Goal: Task Accomplishment & Management: Manage account settings

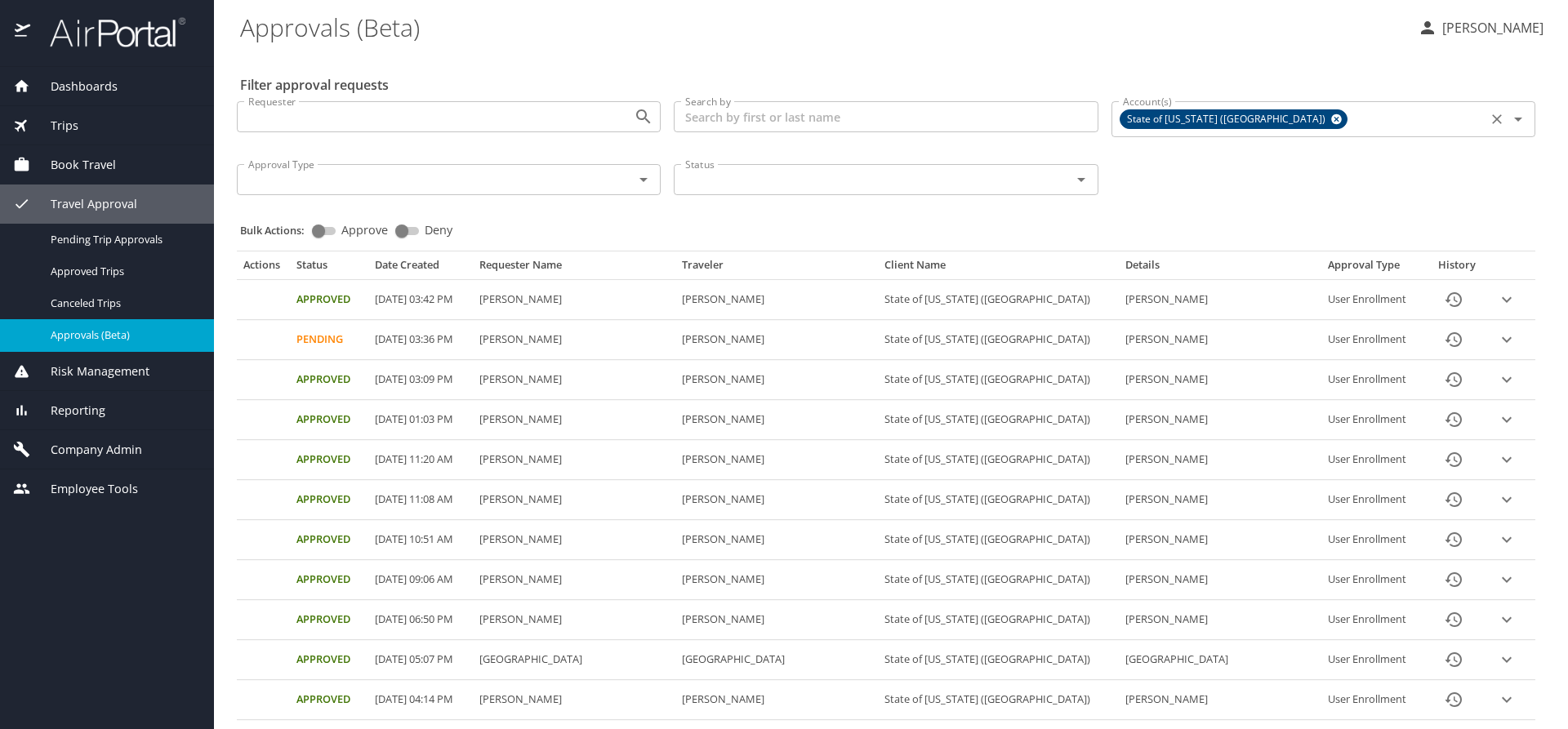
click at [1331, 121] on icon at bounding box center [1336, 120] width 11 height 11
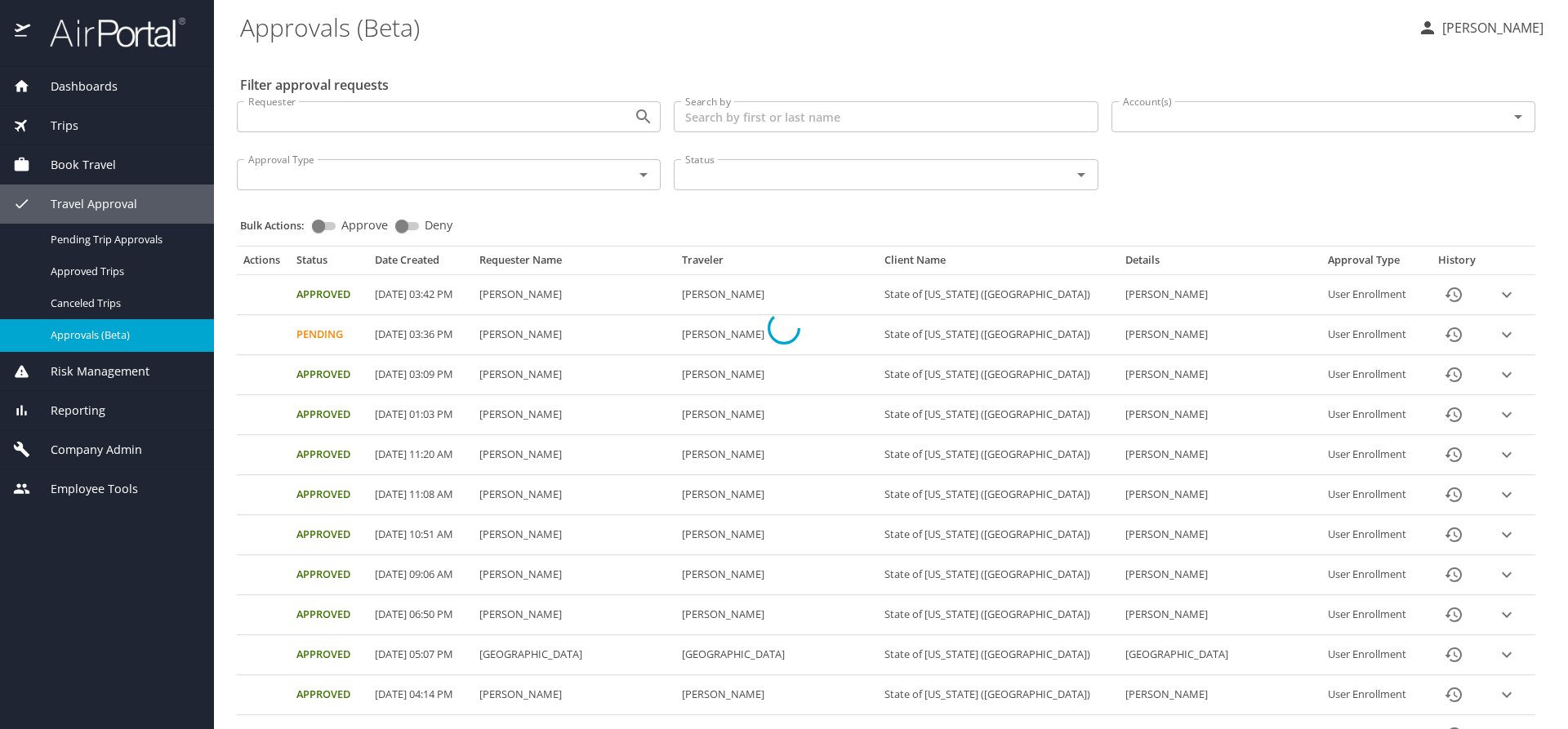
click at [1186, 119] on div at bounding box center [784, 329] width 1568 height 802
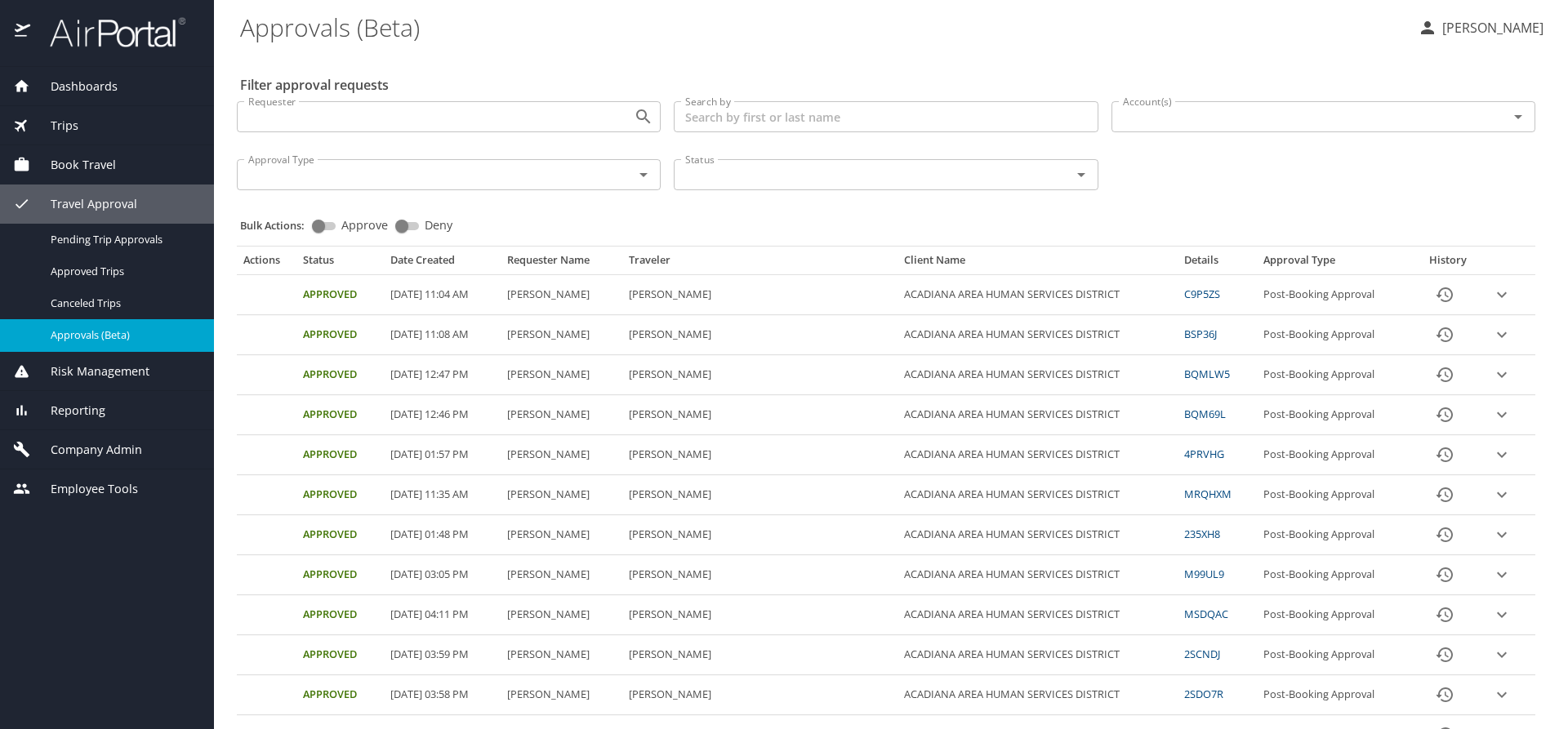
click at [1186, 120] on input "Account(s)" at bounding box center [1300, 116] width 366 height 21
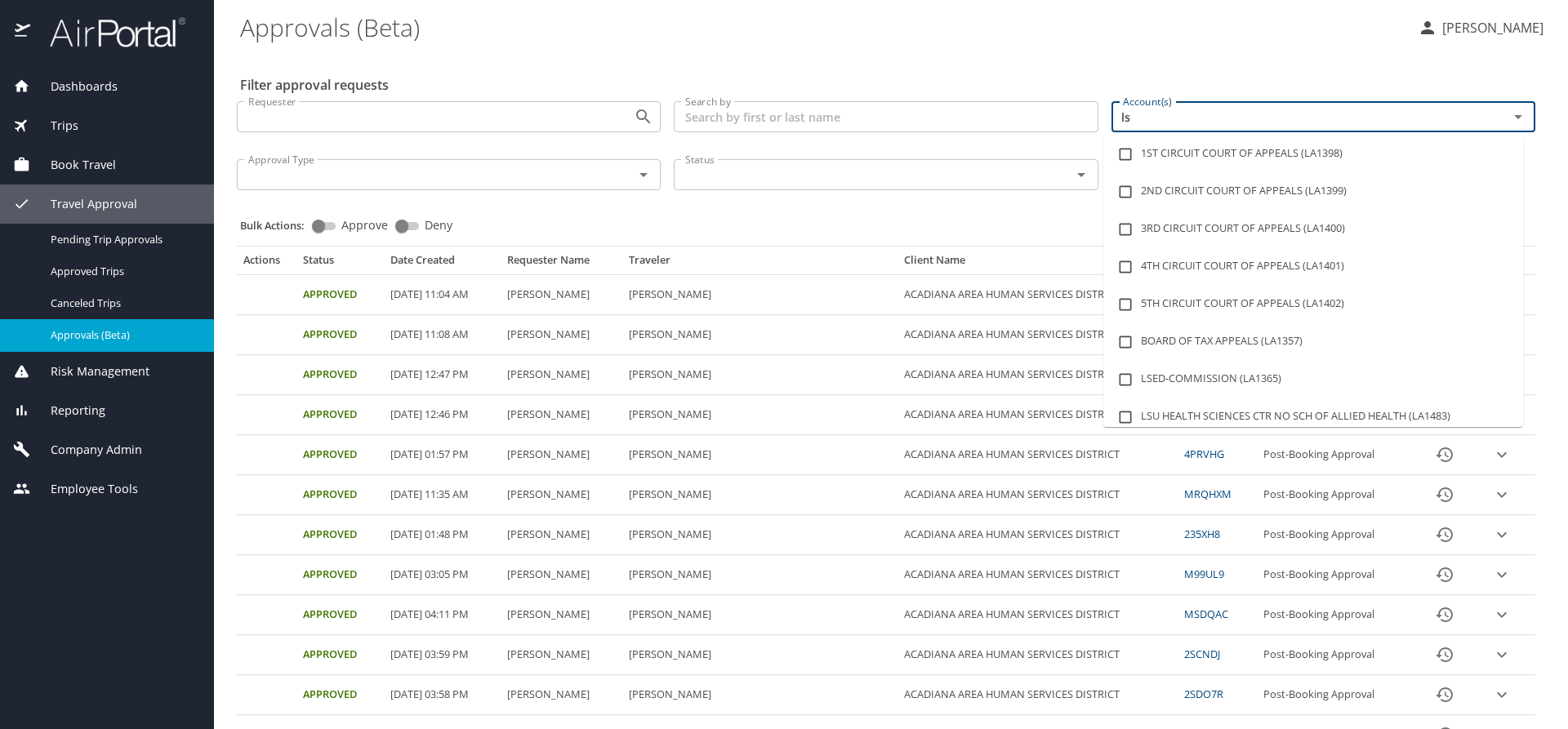
type input "lsu"
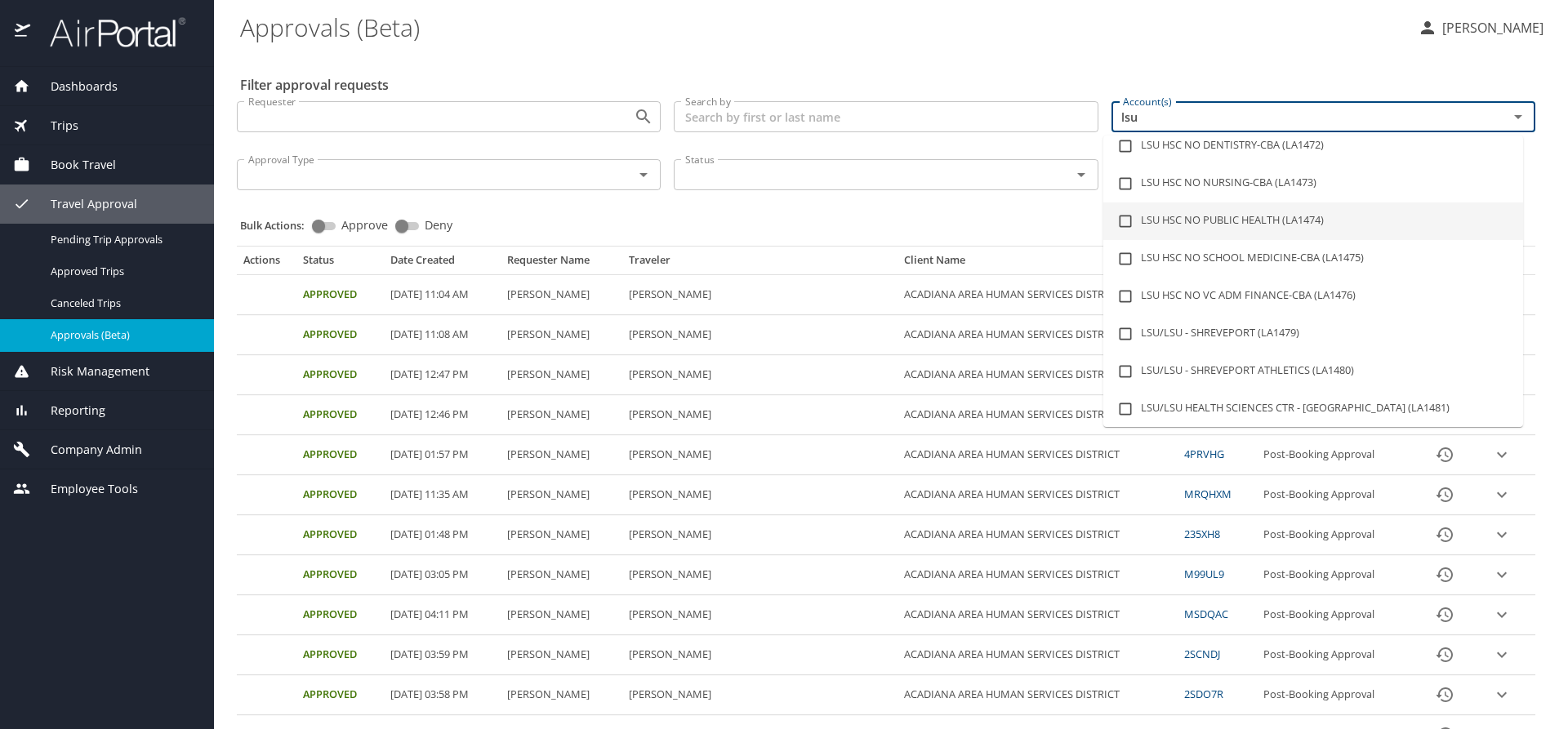
scroll to position [163, 0]
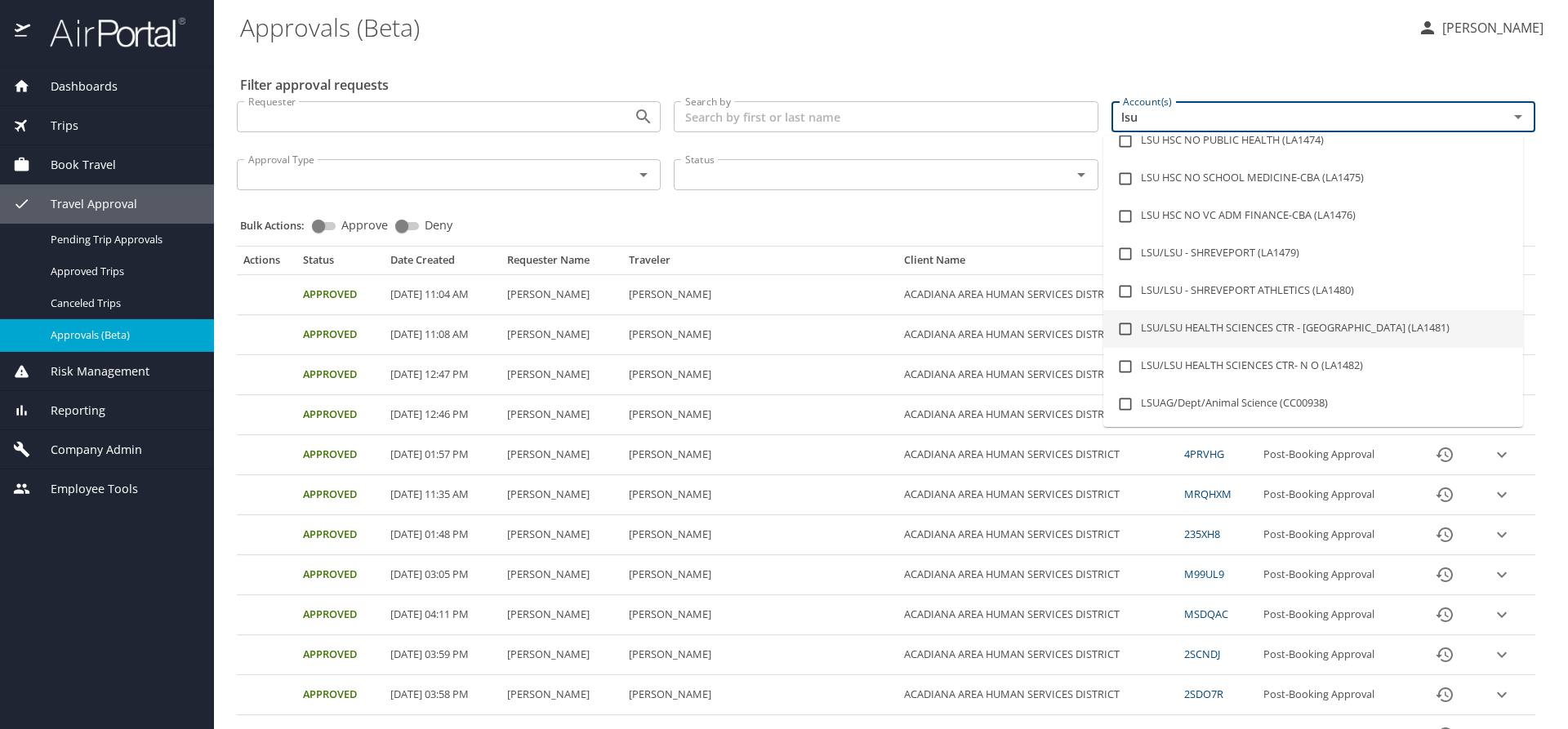
click at [1356, 324] on li "LSU/LSU HEALTH SCIENCES CTR - [GEOGRAPHIC_DATA] (LA1481)" at bounding box center [1313, 329] width 420 height 38
checkbox input "true"
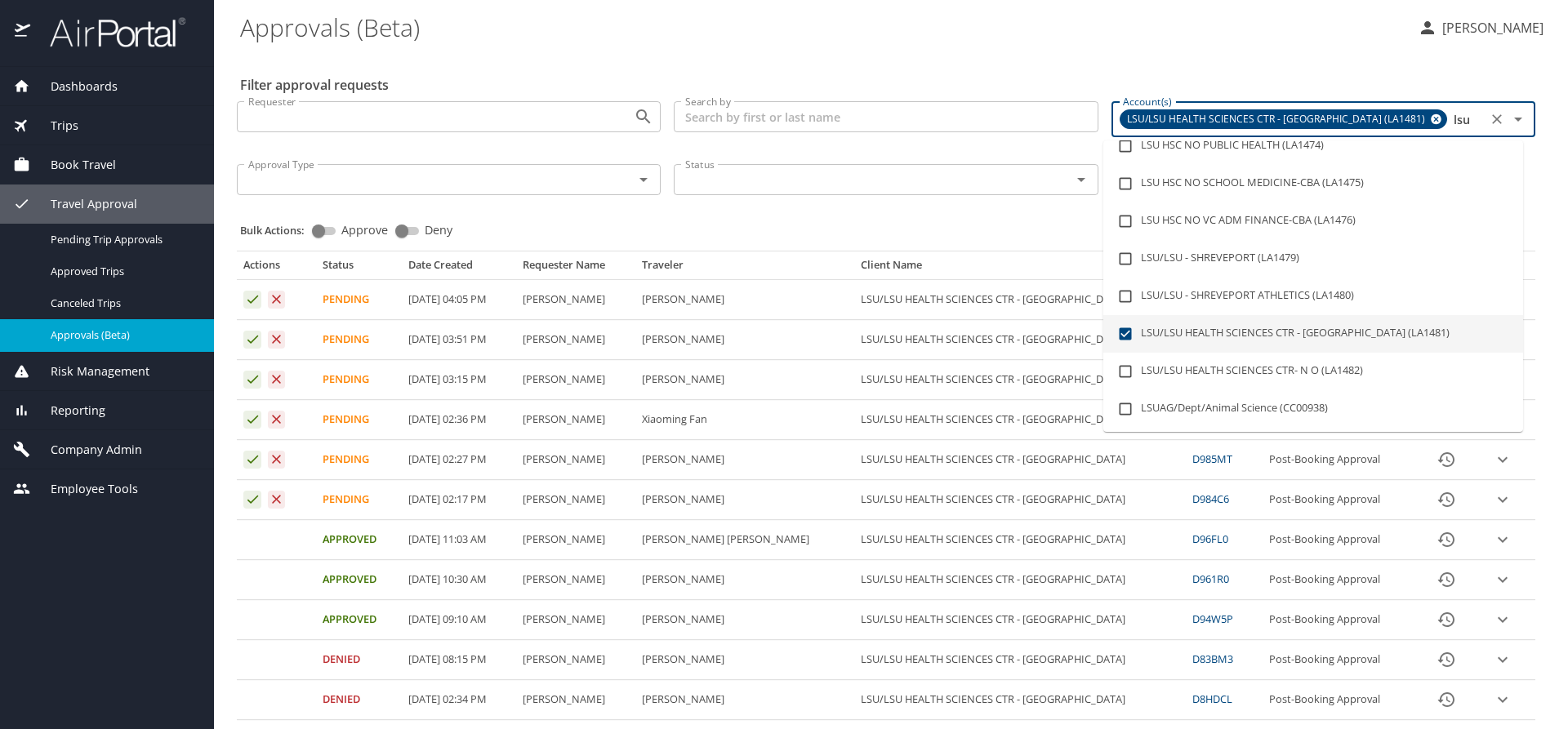
type input "lsu"
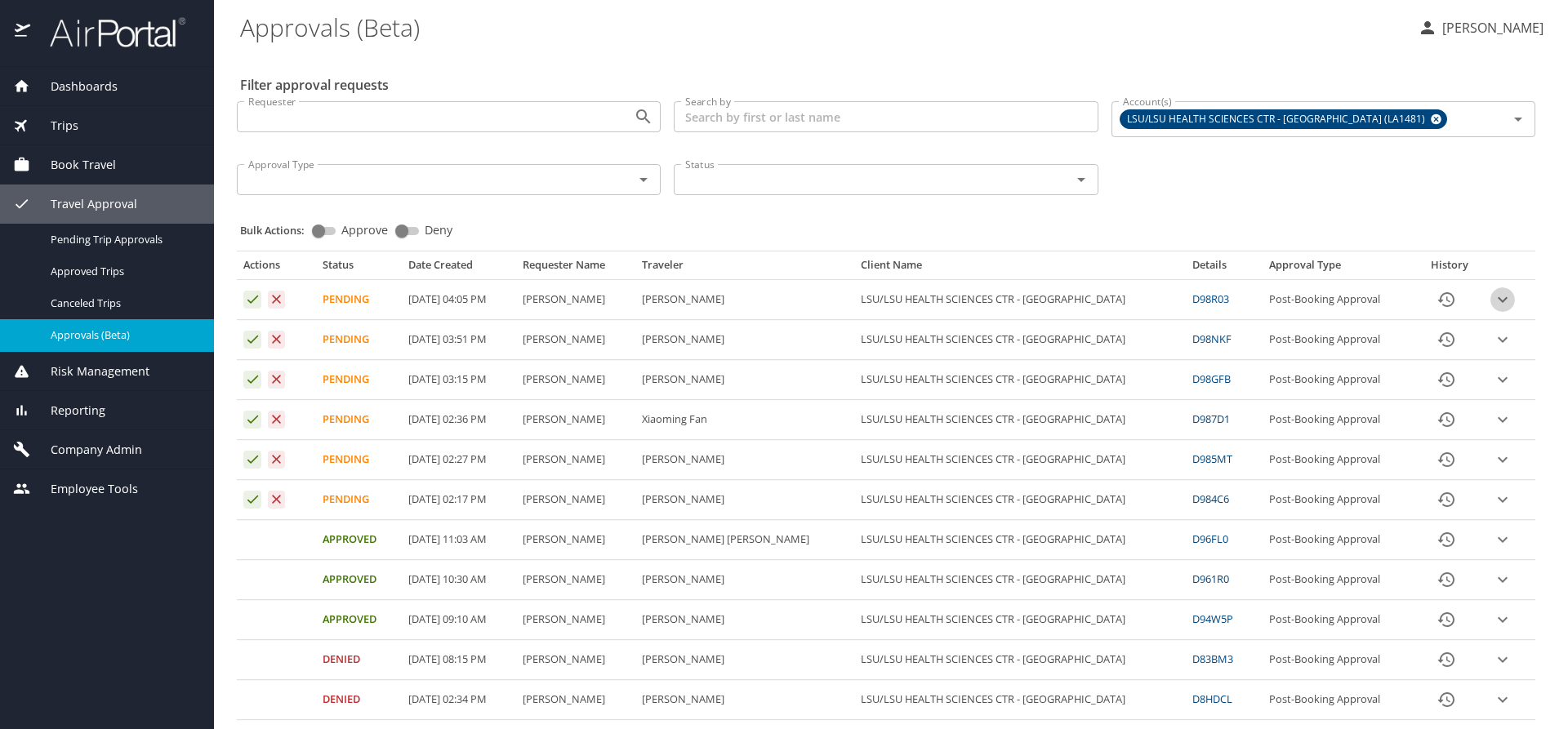
click at [1498, 302] on icon "expand row" at bounding box center [1503, 300] width 10 height 6
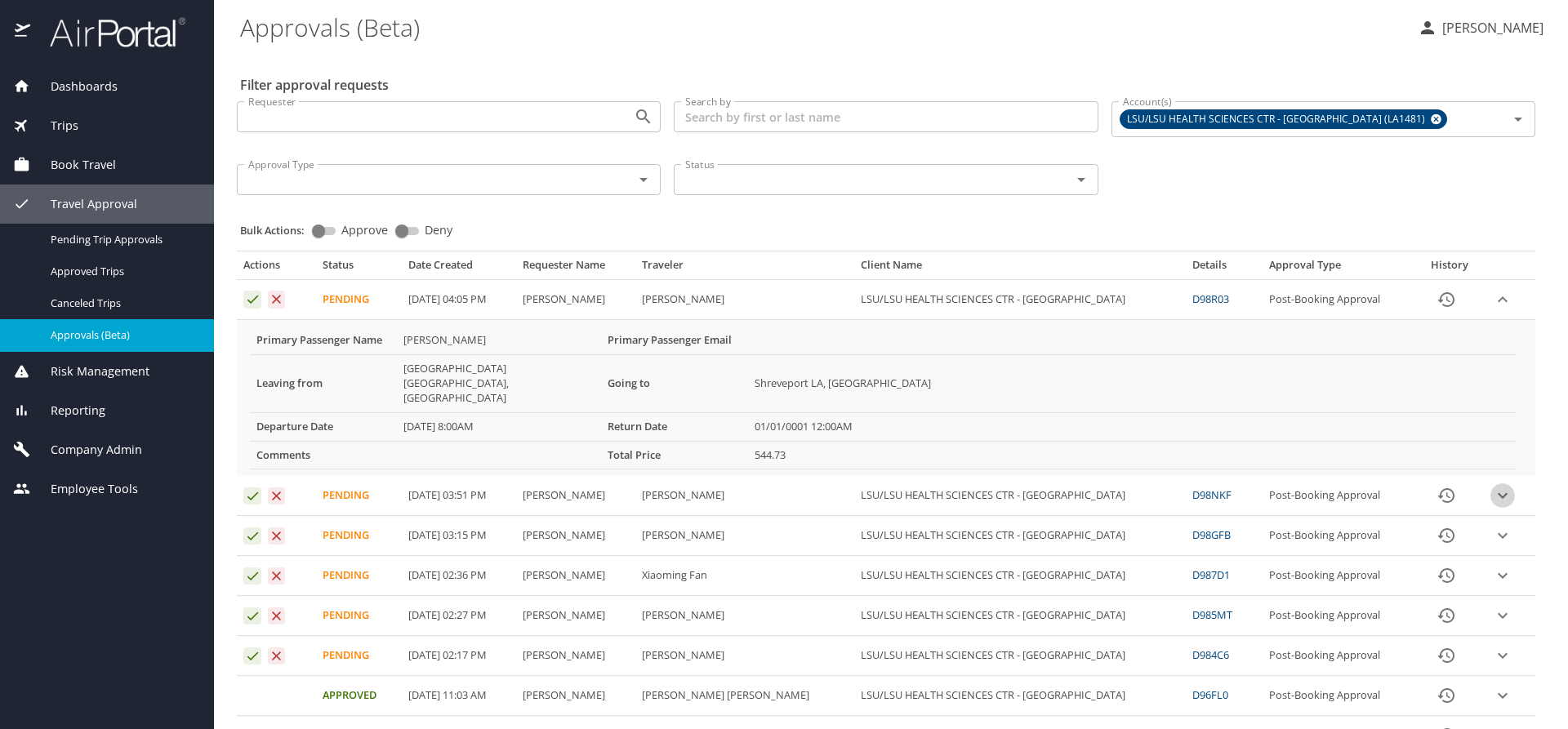
click at [1498, 303] on icon "expand row" at bounding box center [1503, 299] width 10 height 6
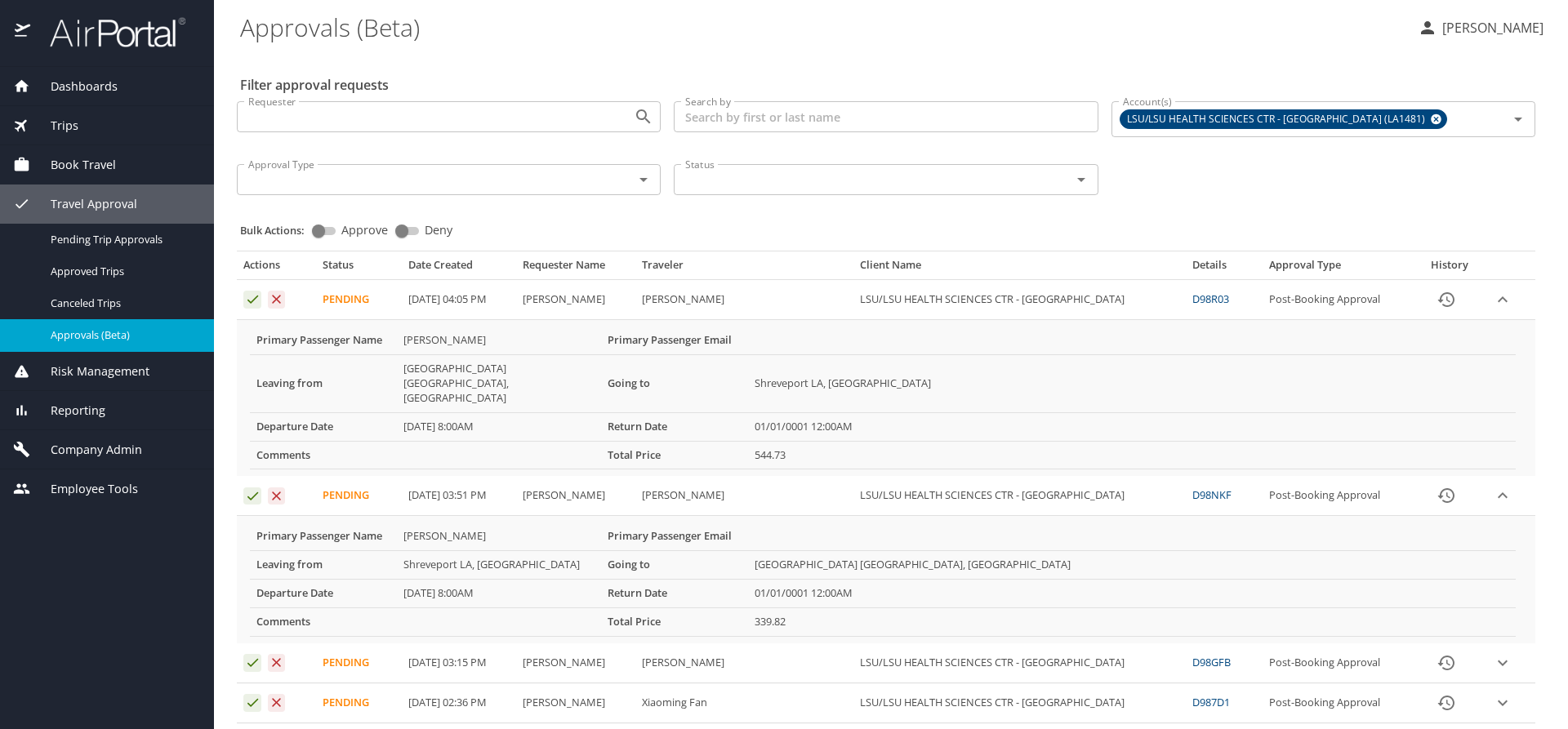
click at [1493, 297] on icon "expand row" at bounding box center [1502, 299] width 19 height 19
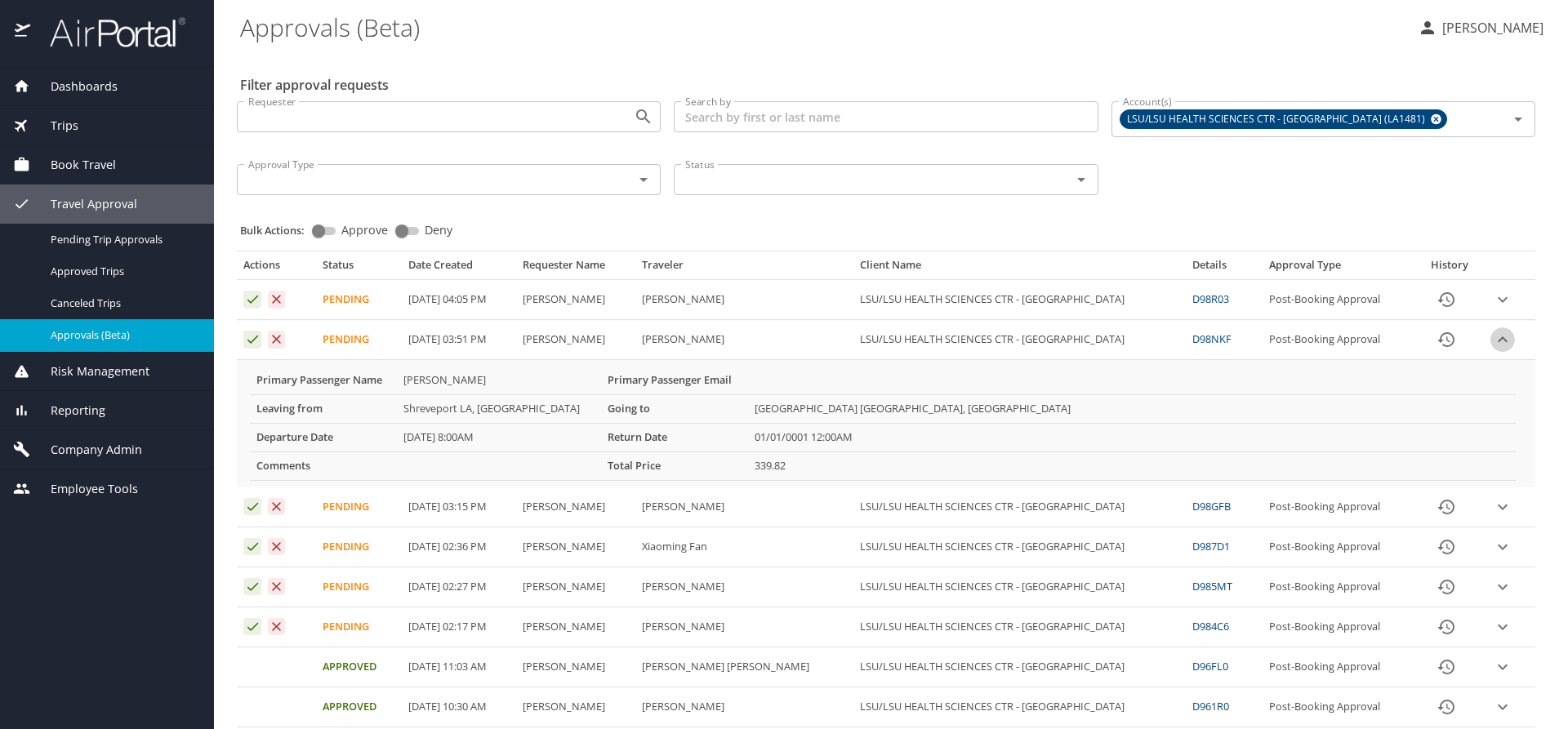
click at [1493, 309] on icon "expand row" at bounding box center [1502, 299] width 19 height 19
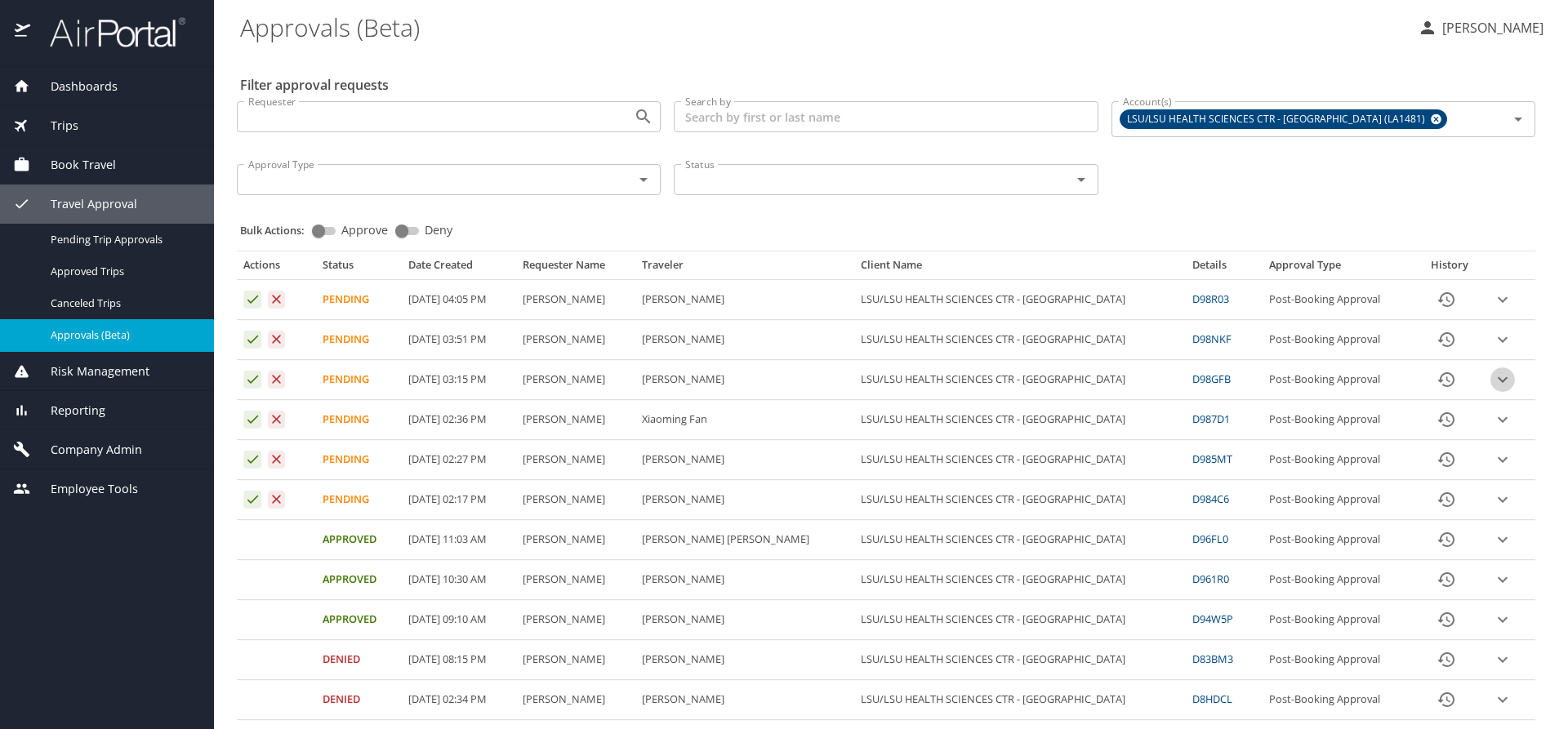
click at [1493, 309] on icon "expand row" at bounding box center [1502, 299] width 19 height 19
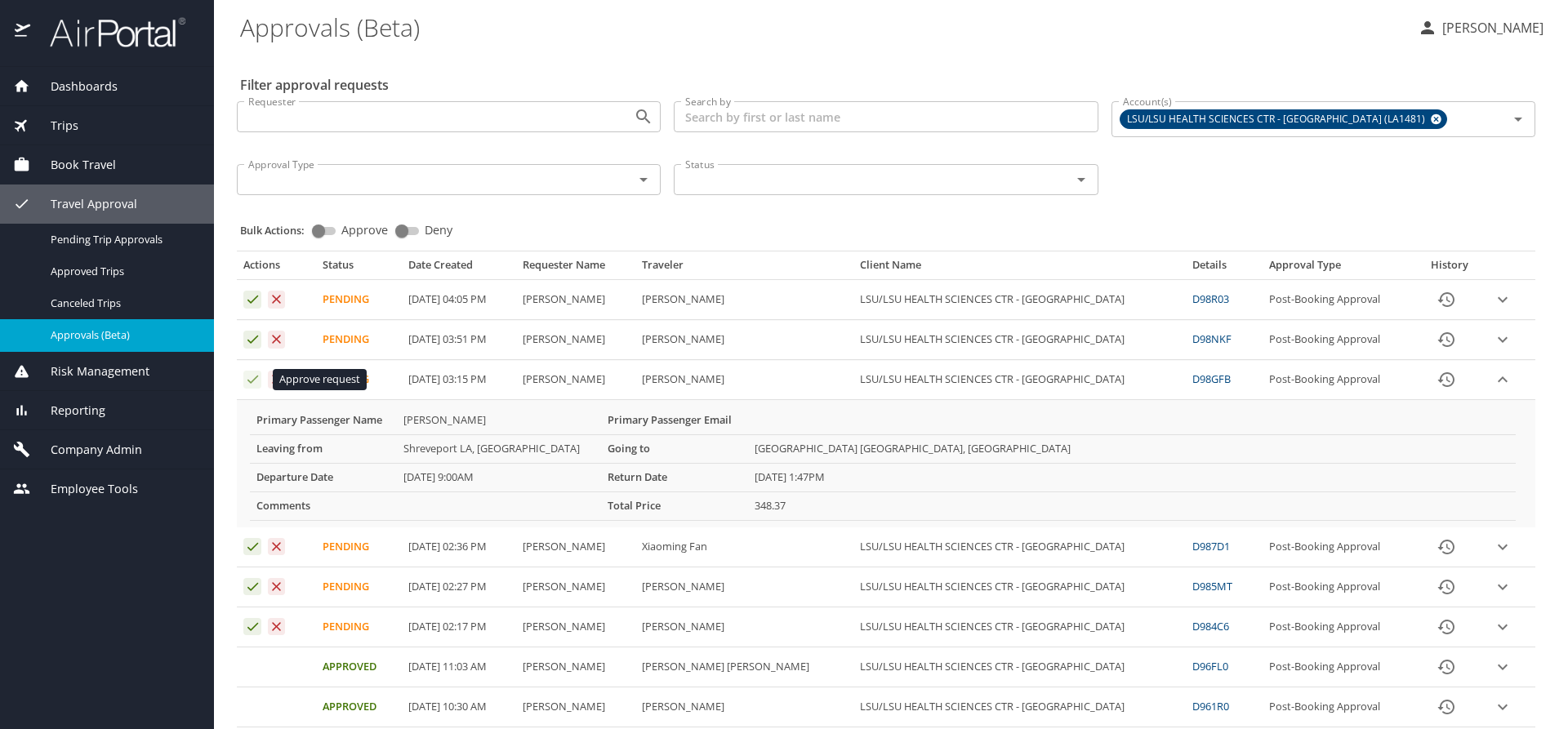
click at [250, 382] on icon "Approval table" at bounding box center [253, 379] width 15 height 15
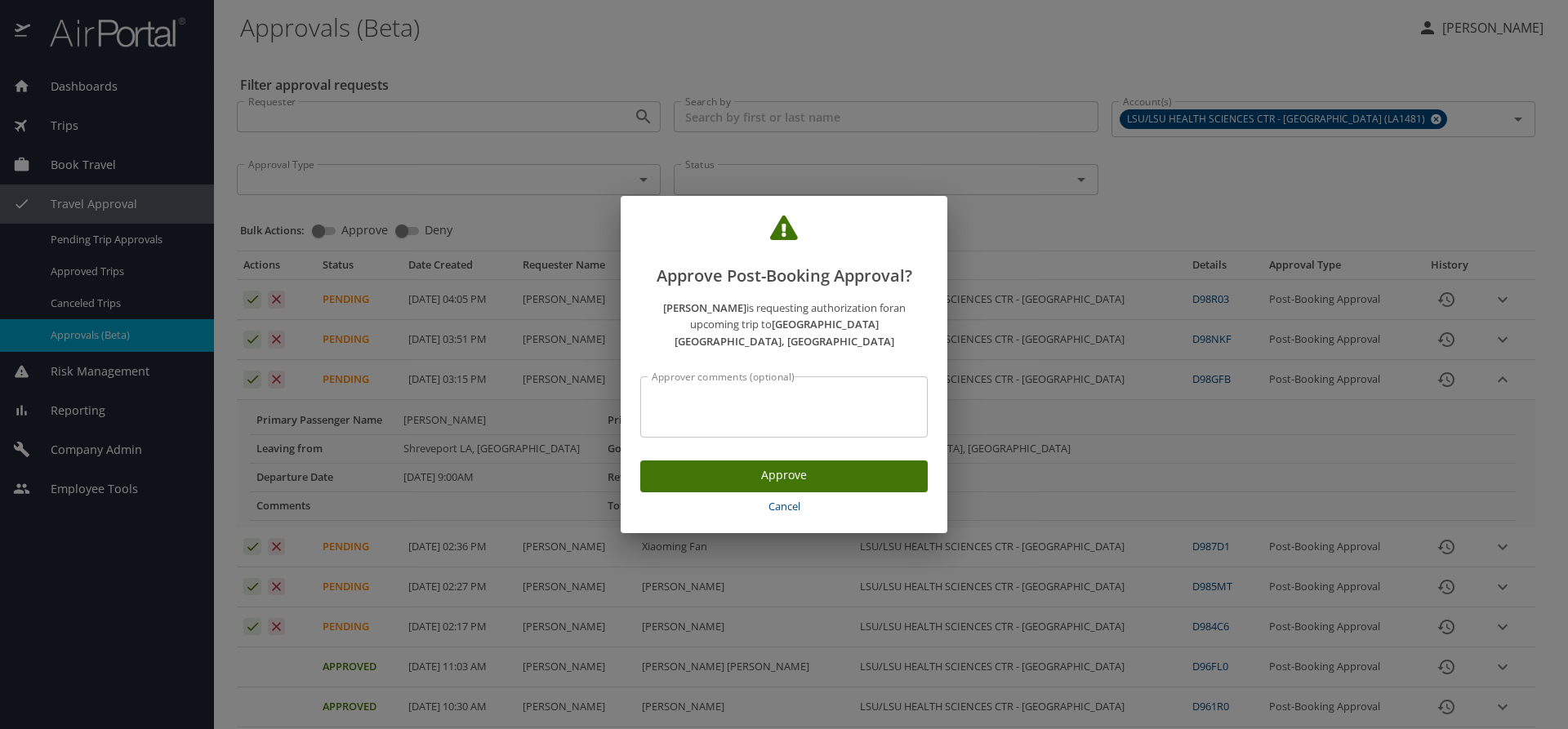
click at [710, 467] on span "Approve" at bounding box center [784, 475] width 261 height 20
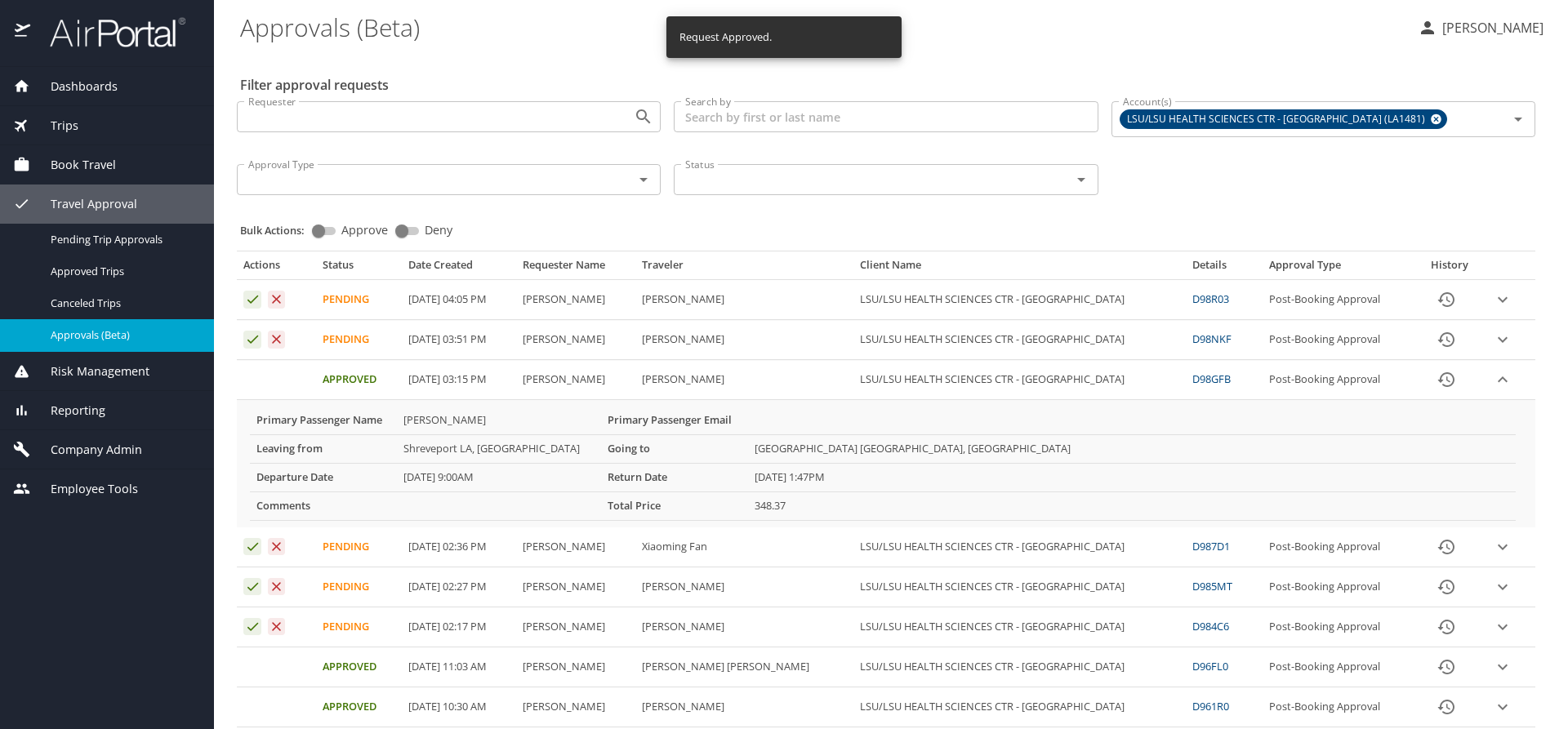
click at [1493, 309] on icon "expand row" at bounding box center [1502, 299] width 19 height 19
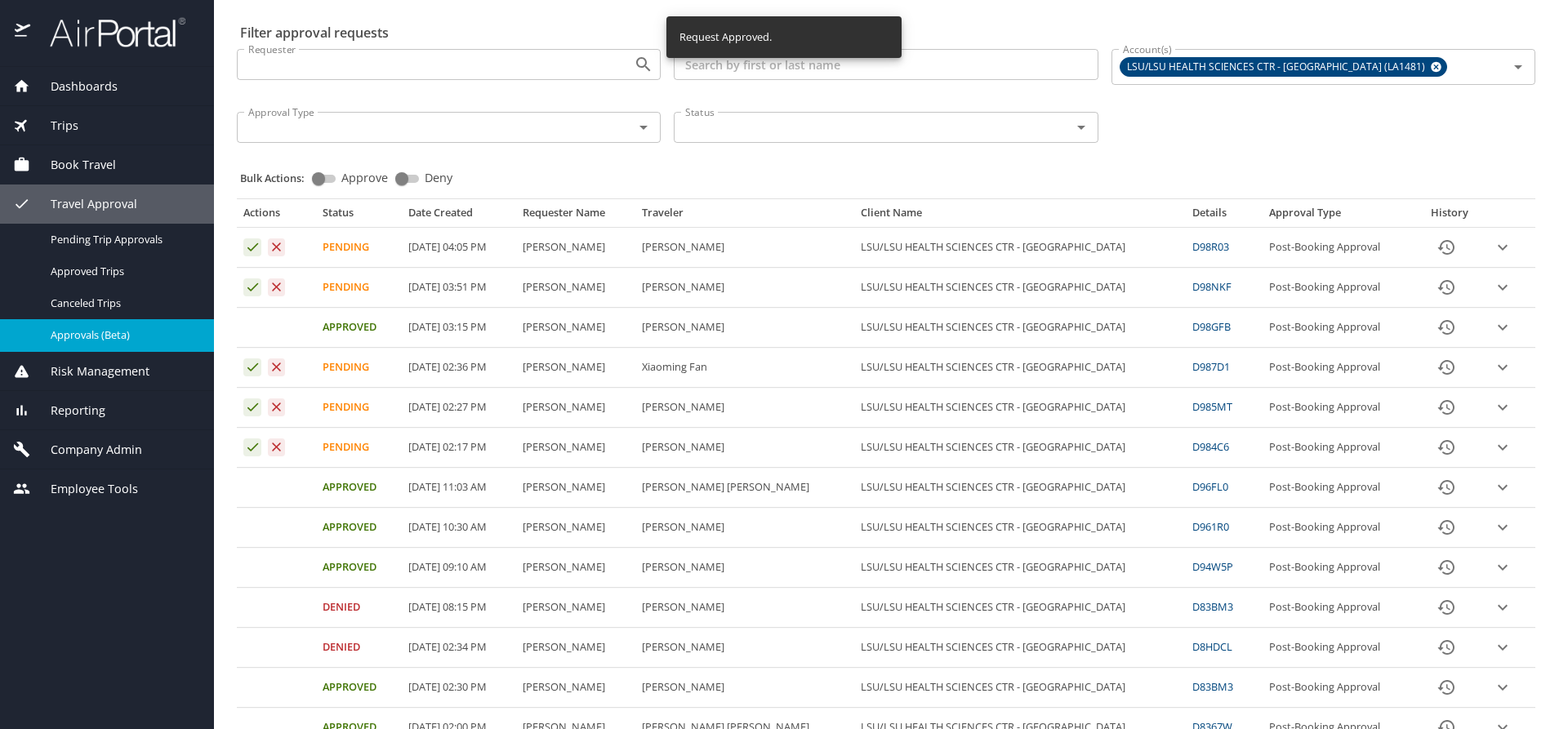
scroll to position [82, 0]
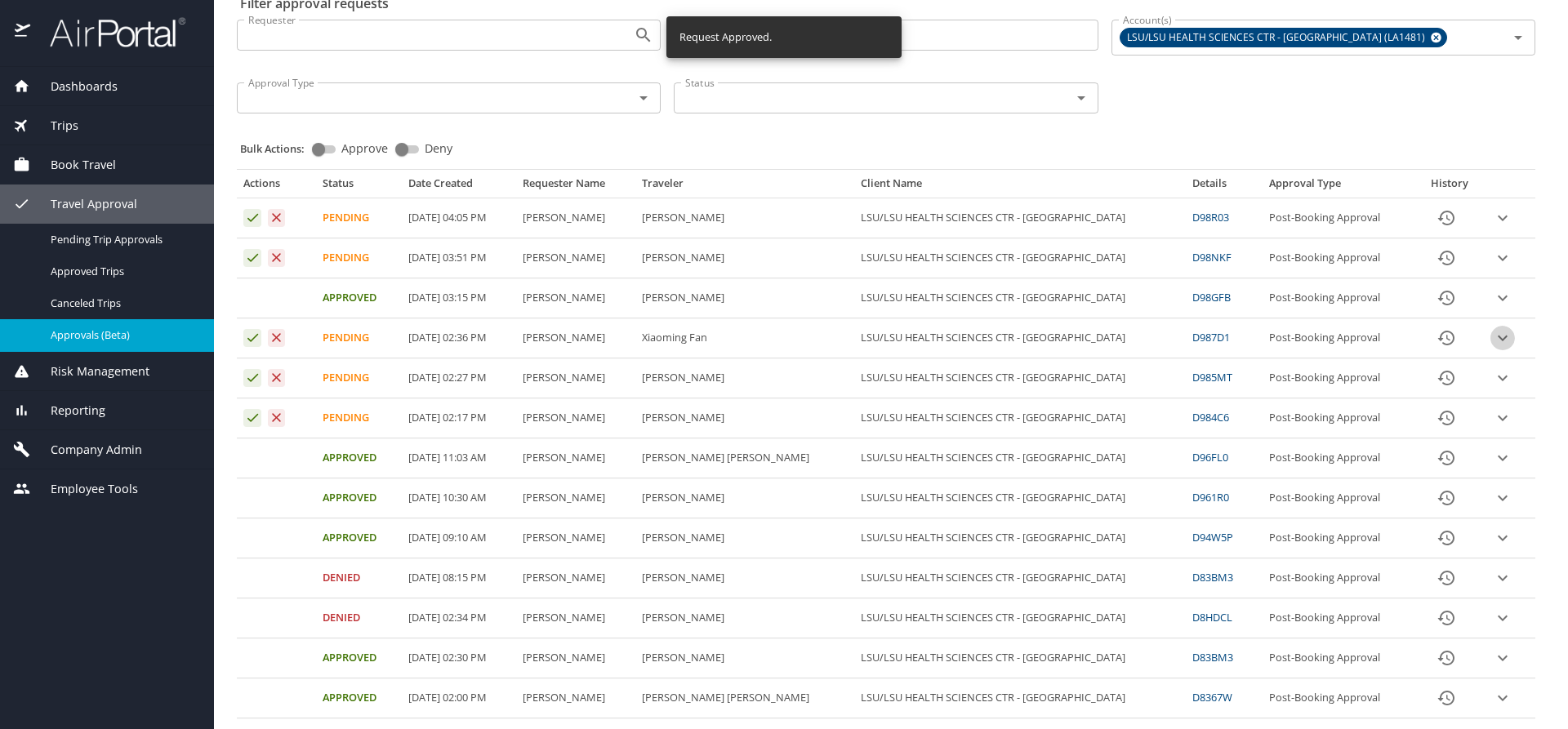
click at [1498, 222] on icon "expand row" at bounding box center [1503, 218] width 10 height 6
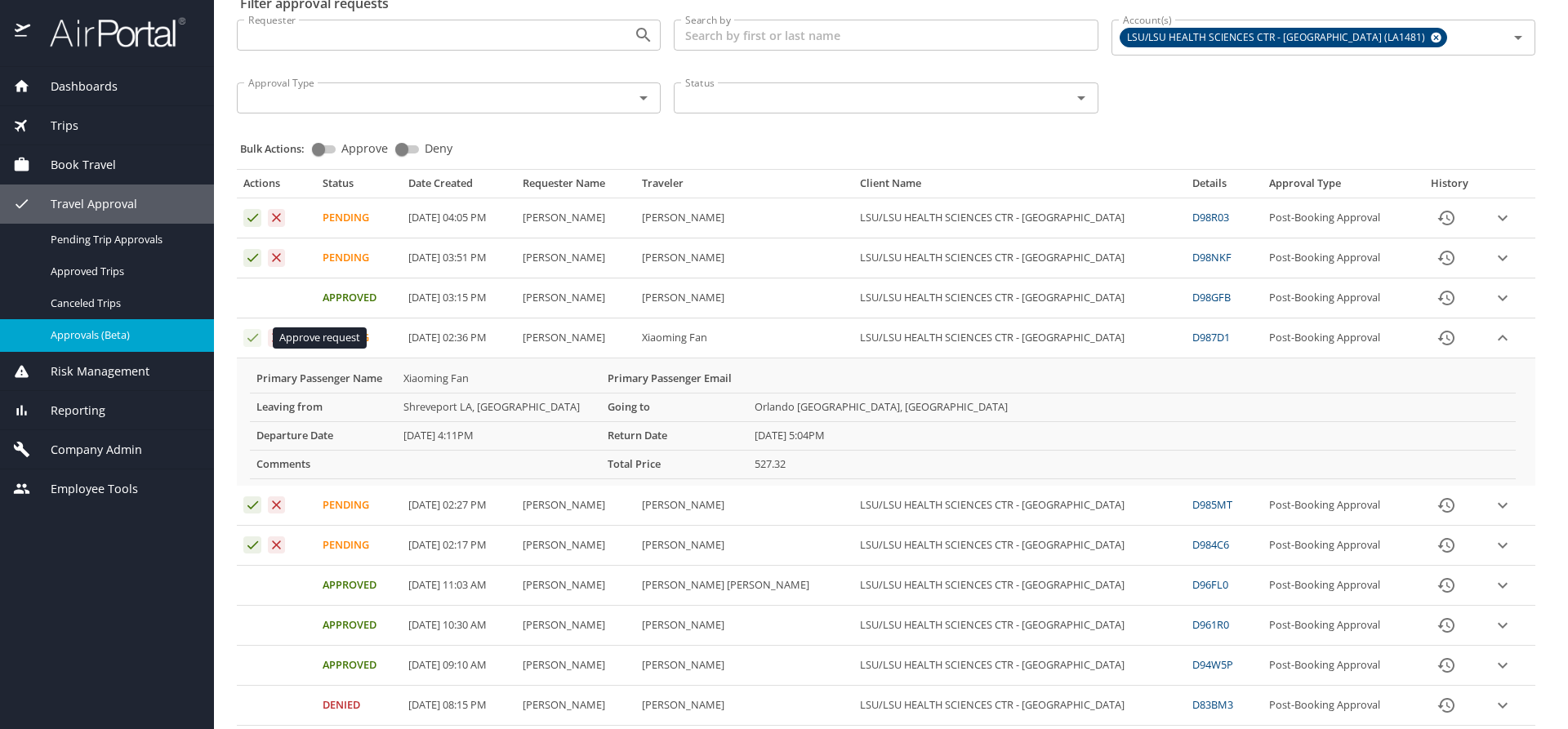
click at [250, 335] on icon "Approval table" at bounding box center [253, 337] width 15 height 15
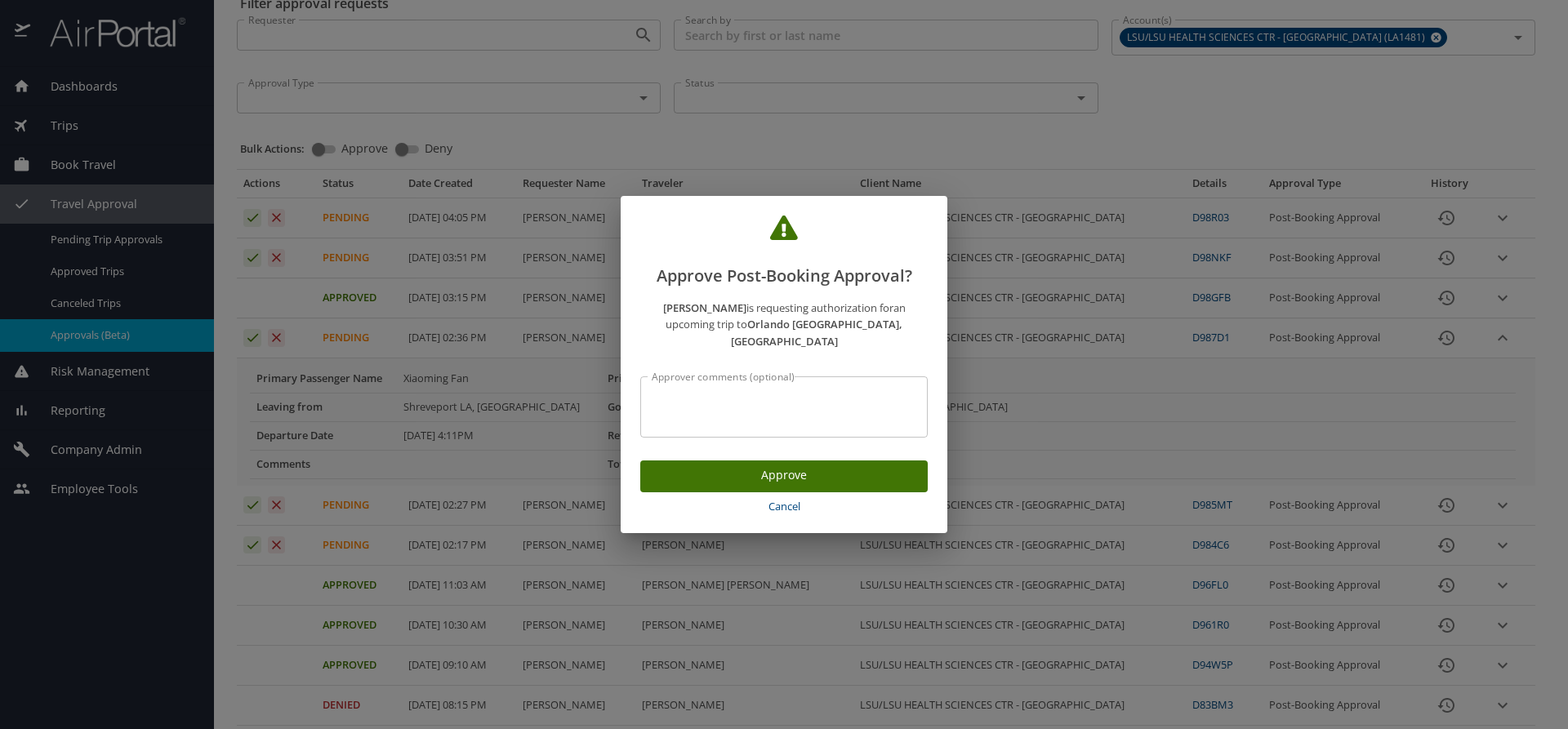
click at [713, 479] on button "Approve" at bounding box center [784, 477] width 287 height 32
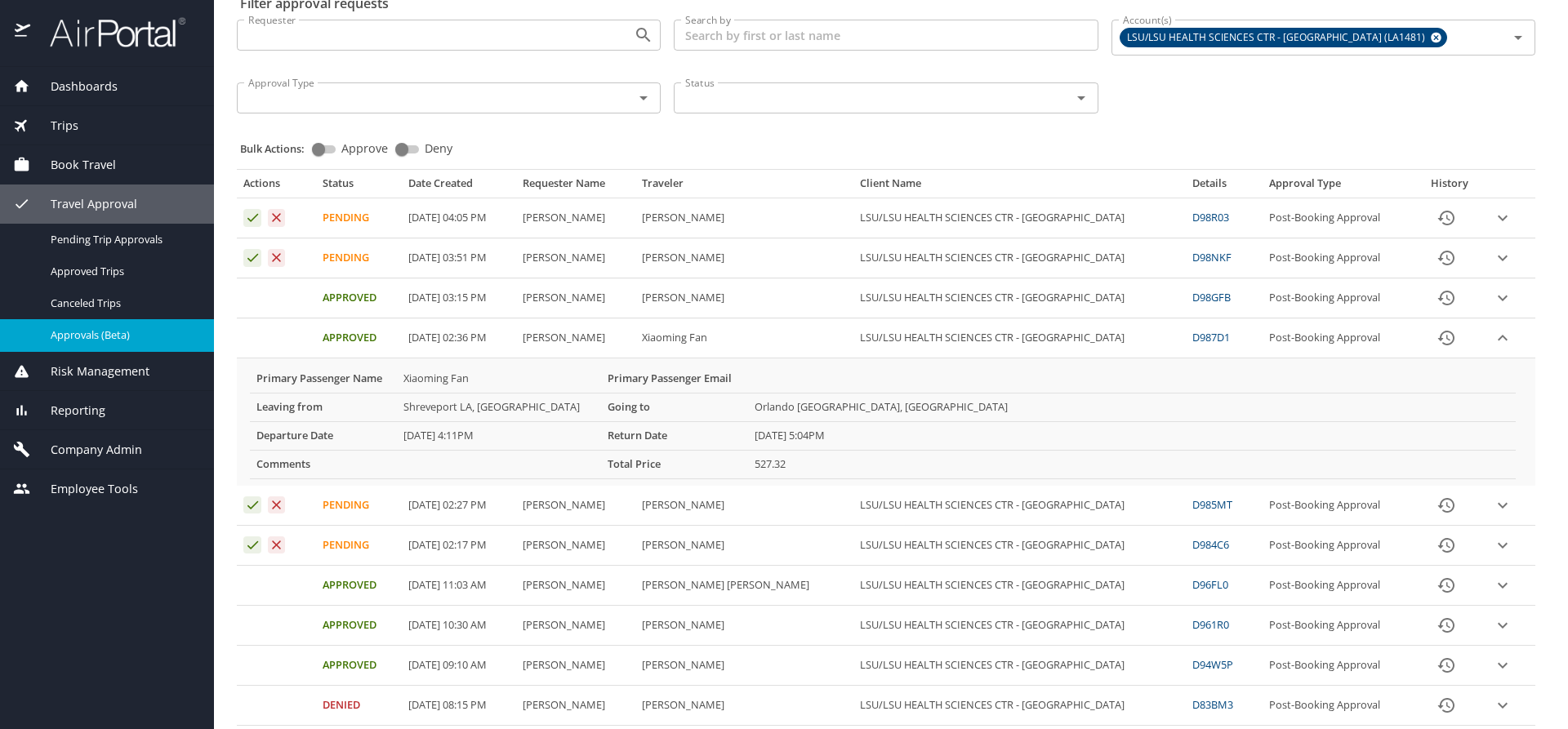
click at [1494, 228] on icon "expand row" at bounding box center [1502, 217] width 19 height 19
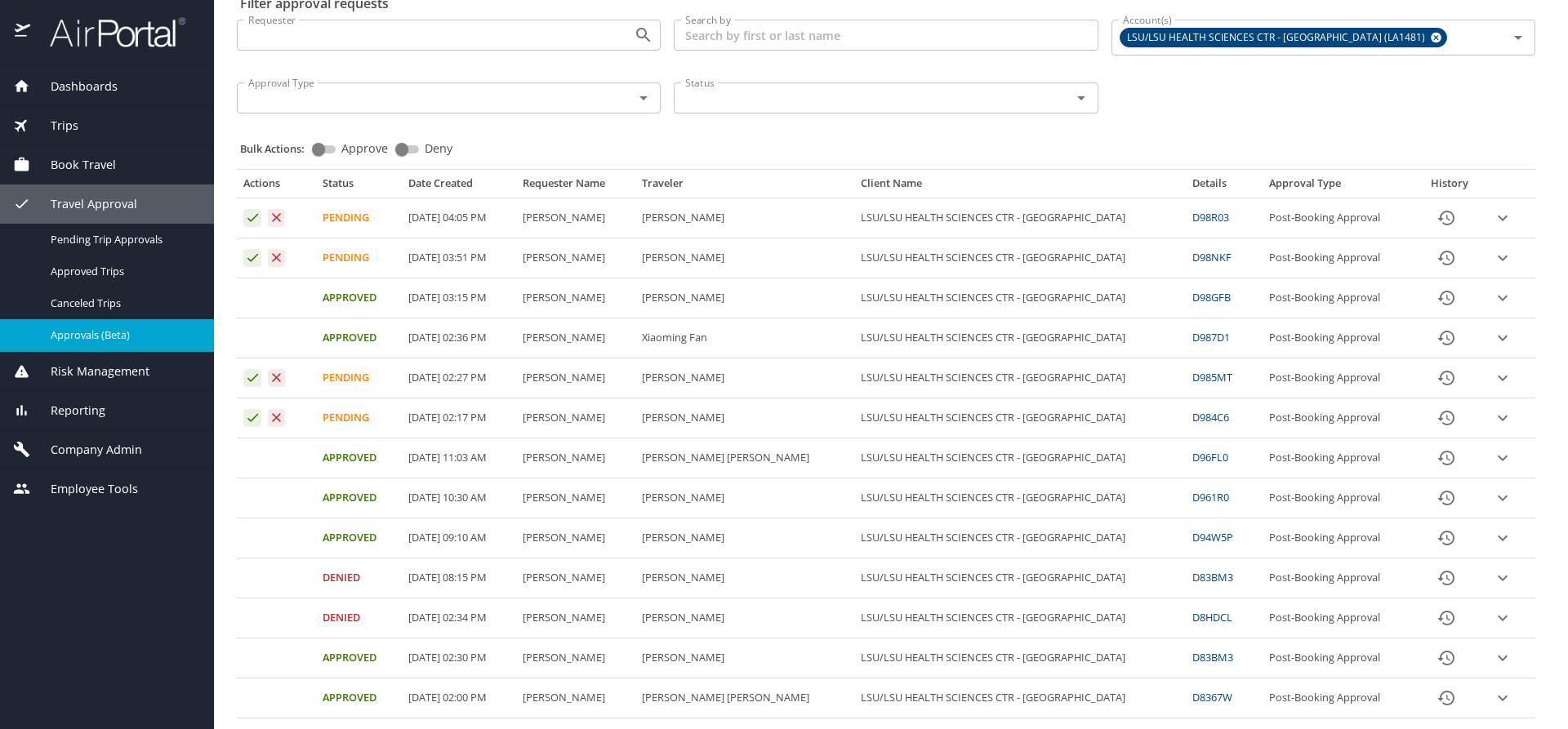
click at [1493, 228] on icon "expand row" at bounding box center [1502, 217] width 19 height 19
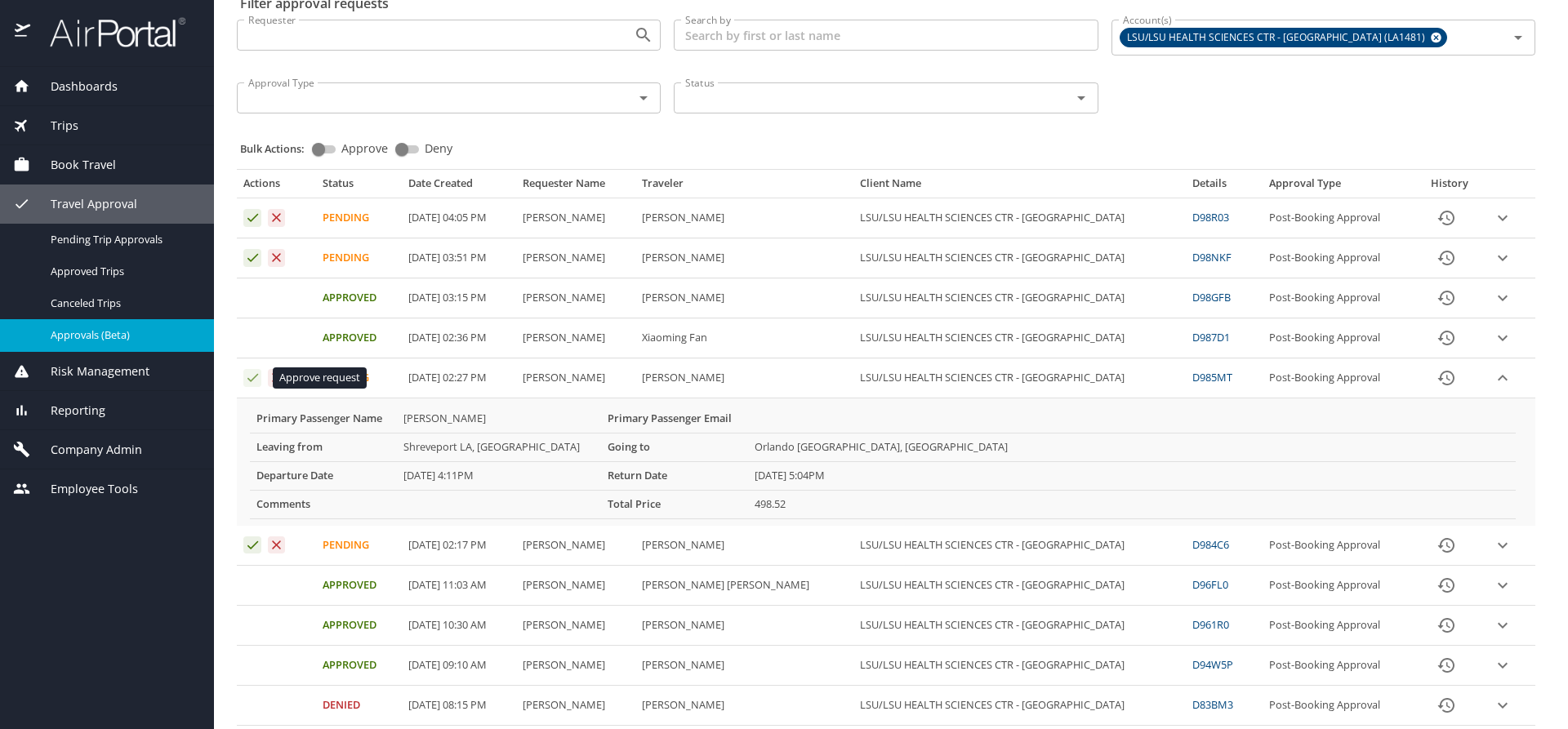
click at [251, 381] on icon "Approval table" at bounding box center [253, 378] width 15 height 15
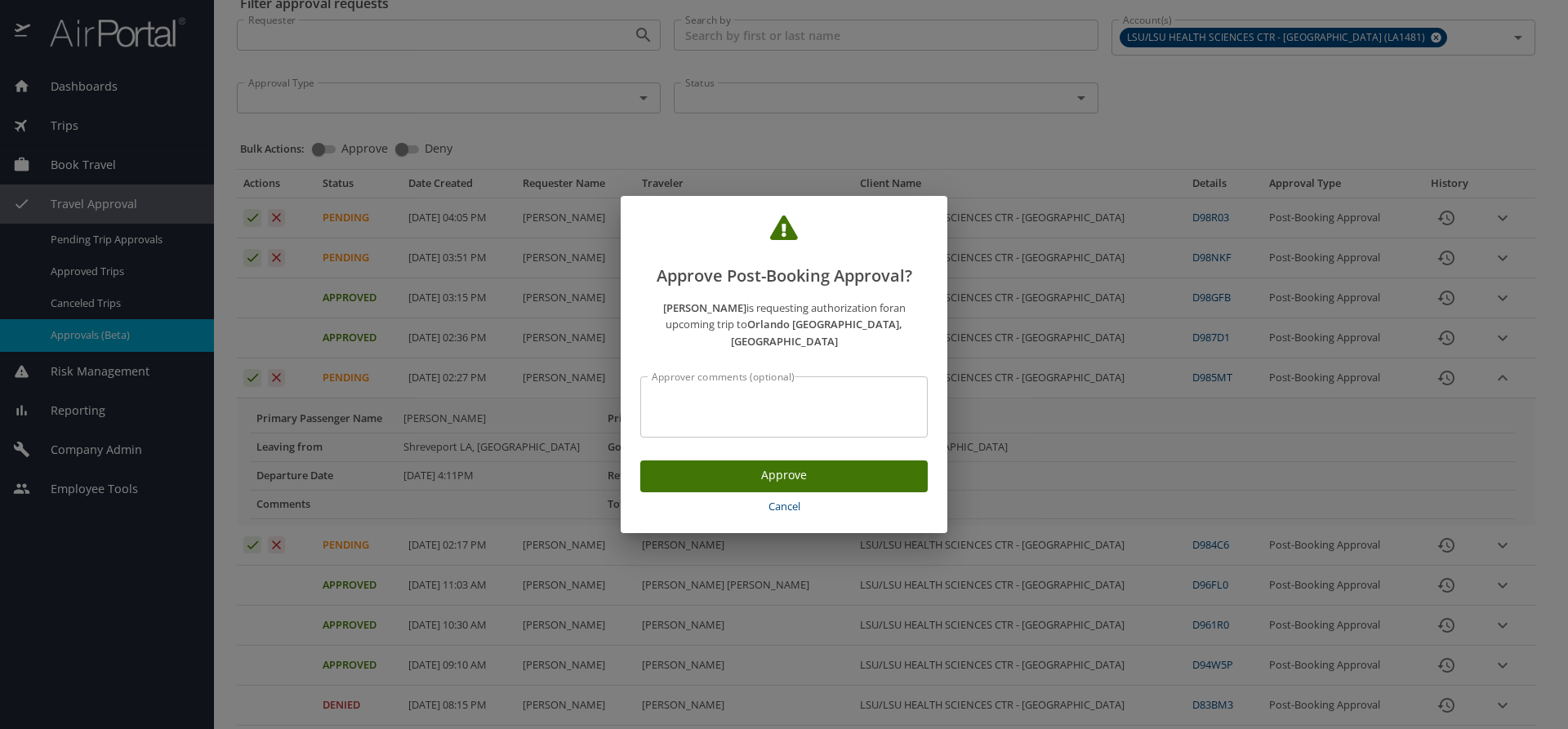
click at [719, 474] on span "Approve" at bounding box center [784, 475] width 261 height 20
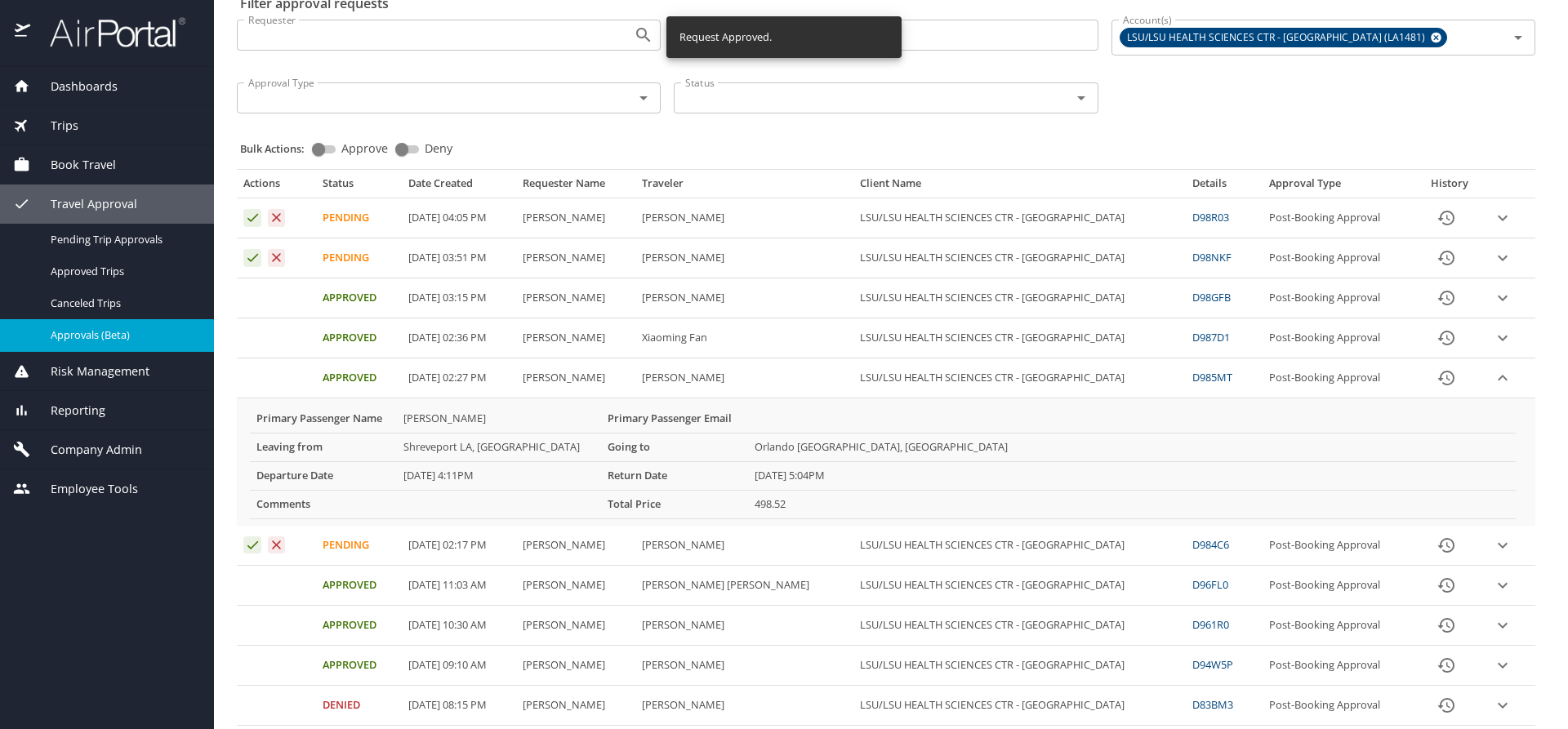
click at [1494, 228] on icon "expand row" at bounding box center [1502, 217] width 19 height 19
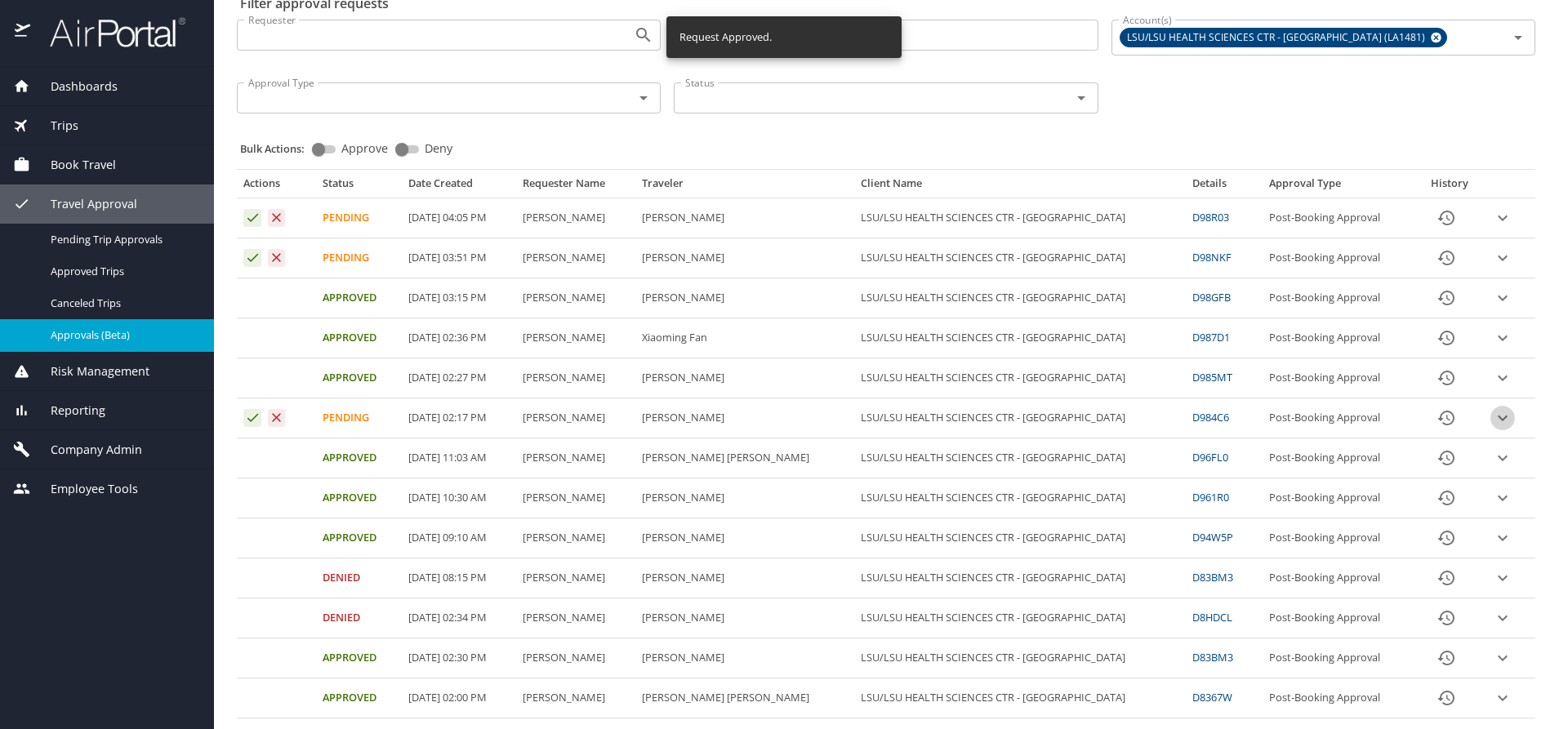
click at [1493, 228] on icon "expand row" at bounding box center [1502, 217] width 19 height 19
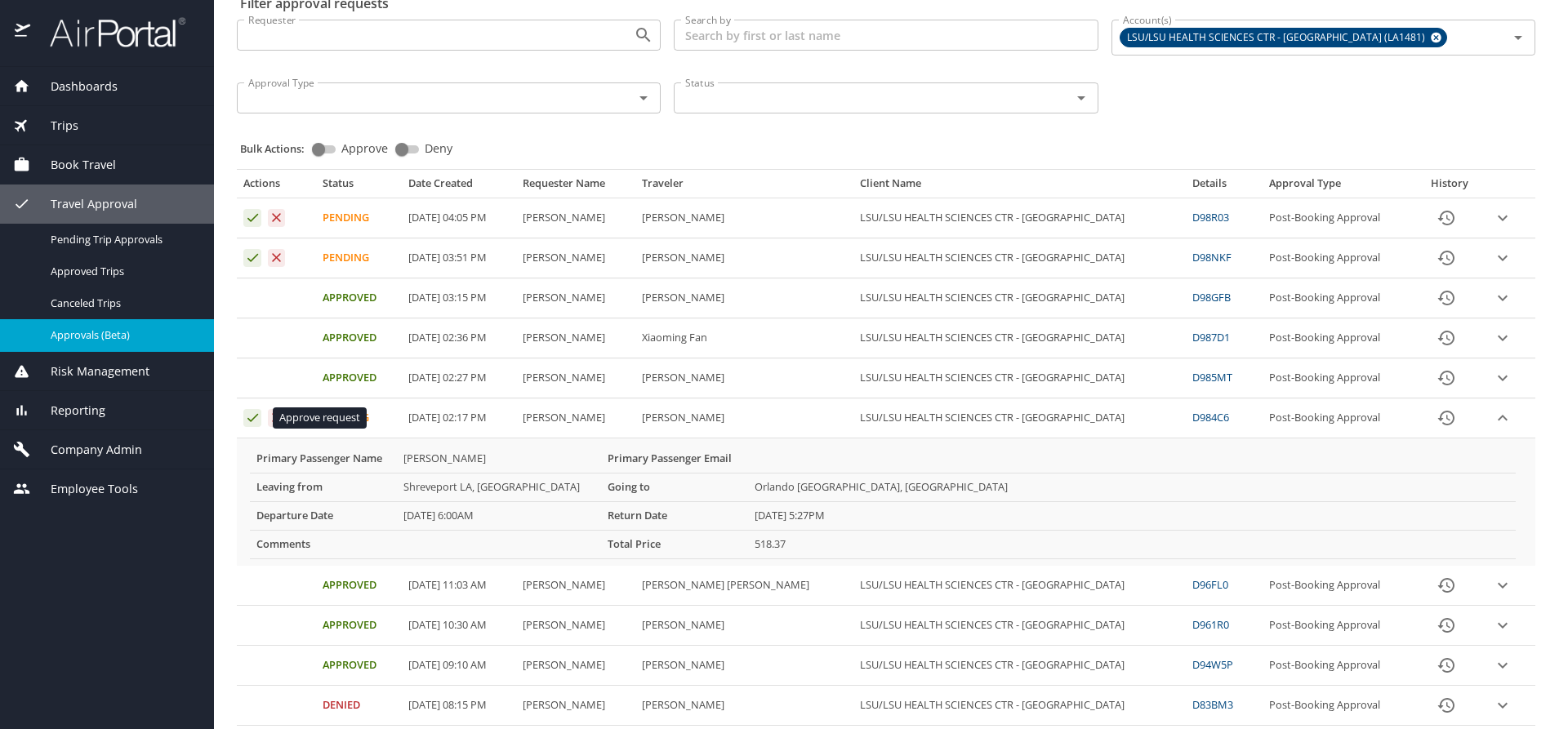
click at [252, 415] on icon "Approval table" at bounding box center [253, 417] width 15 height 15
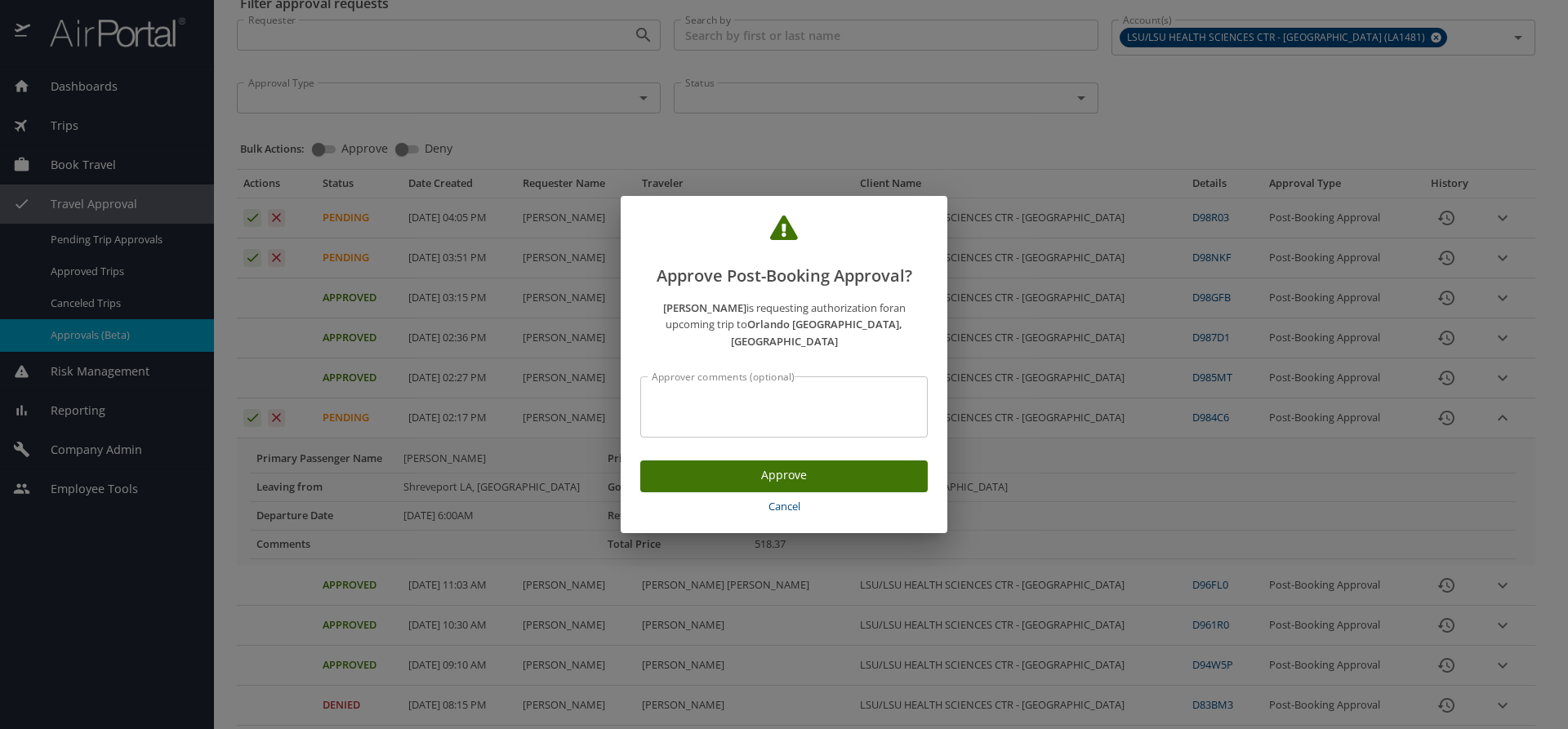
click at [762, 465] on span "Approve" at bounding box center [784, 475] width 261 height 20
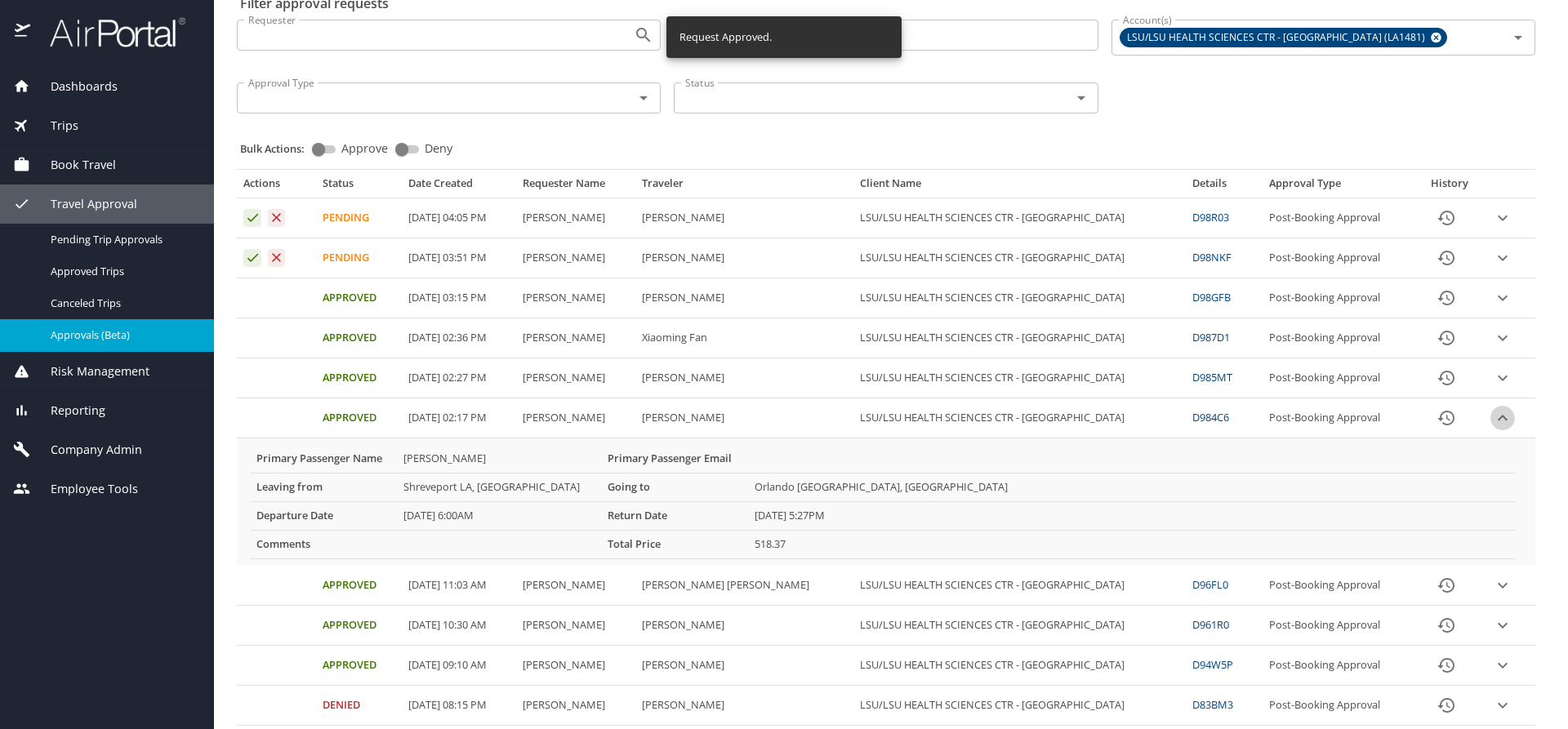
click at [1493, 228] on icon "expand row" at bounding box center [1502, 217] width 19 height 19
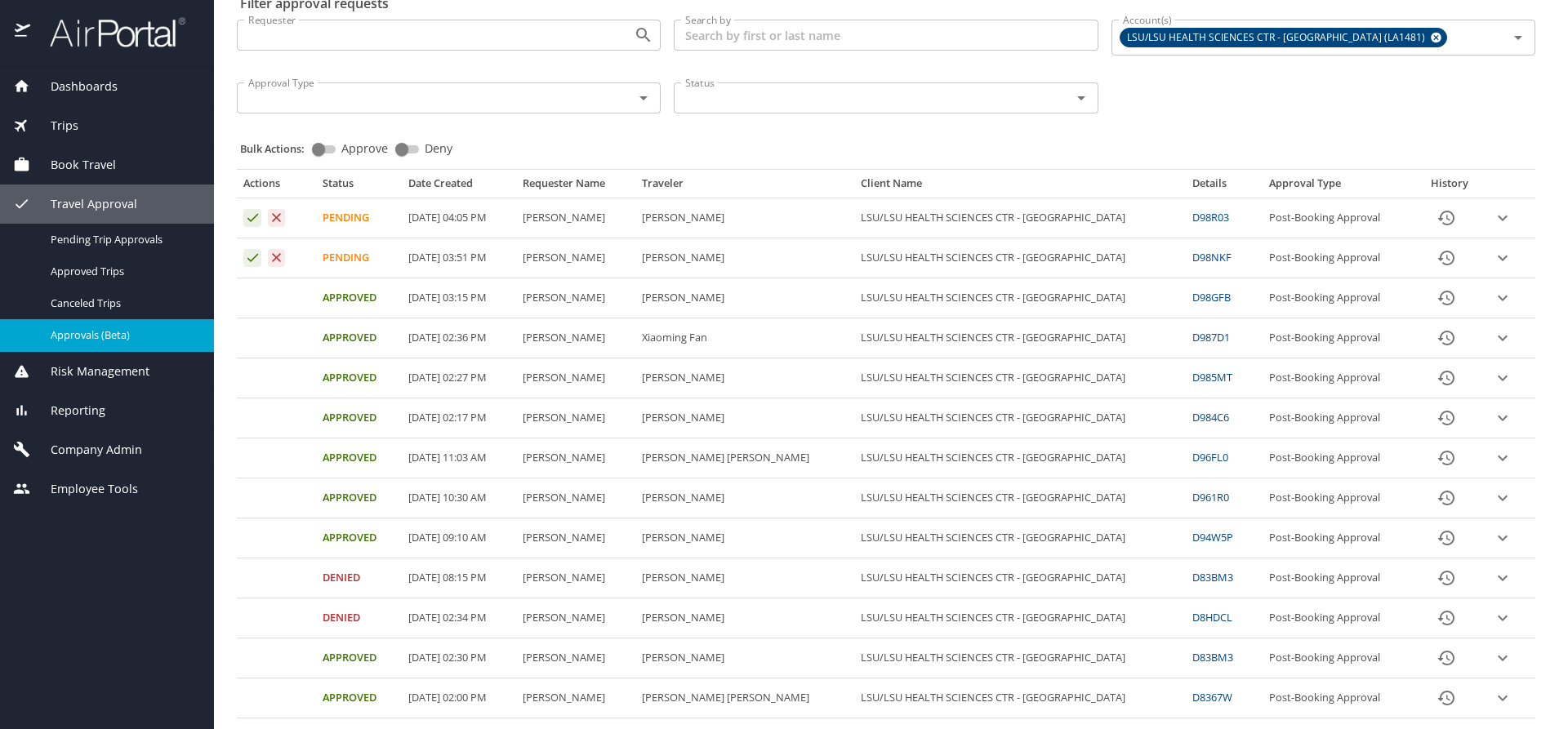
click at [1496, 221] on icon "expand row" at bounding box center [1502, 217] width 19 height 19
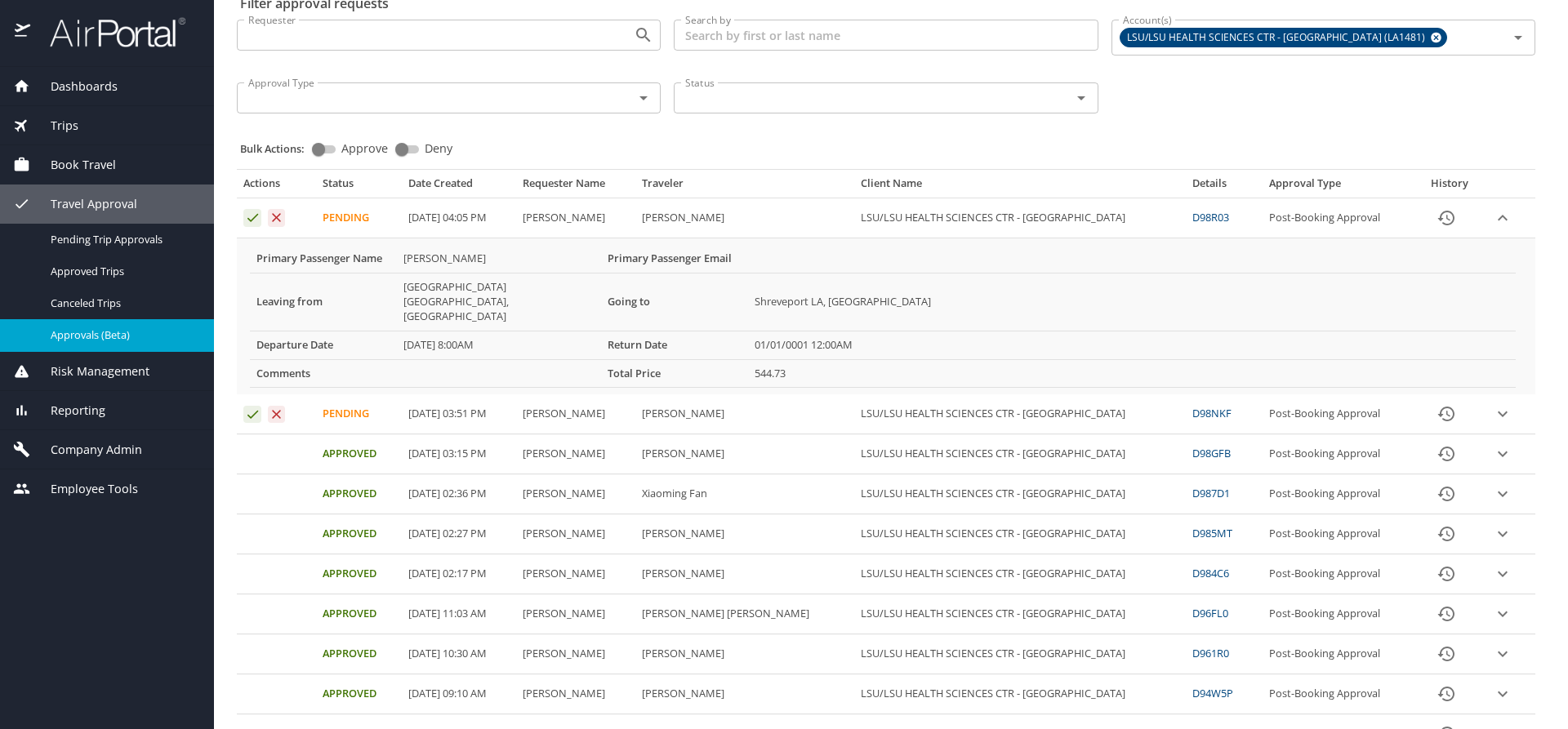
click at [1498, 221] on icon "expand row" at bounding box center [1503, 217] width 10 height 6
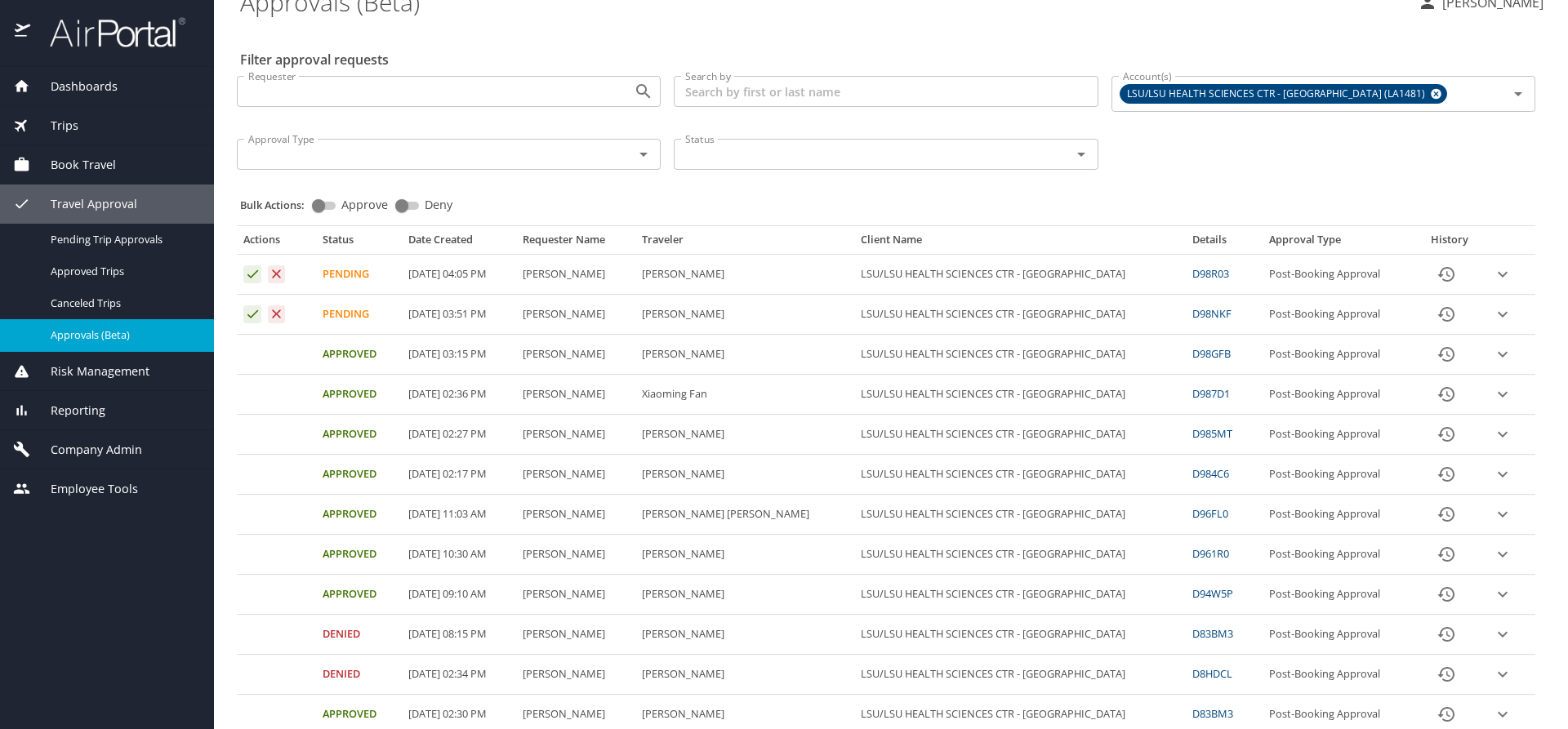
scroll to position [0, 0]
